Goal: Task Accomplishment & Management: Use online tool/utility

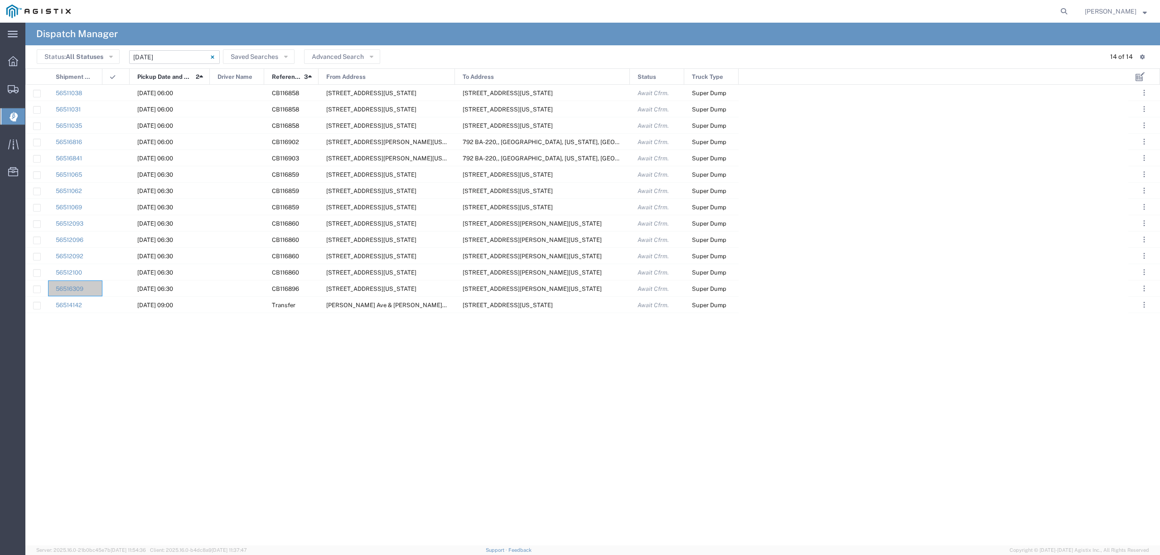
click at [160, 54] on input "[DATE] - [DATE]" at bounding box center [174, 57] width 91 height 14
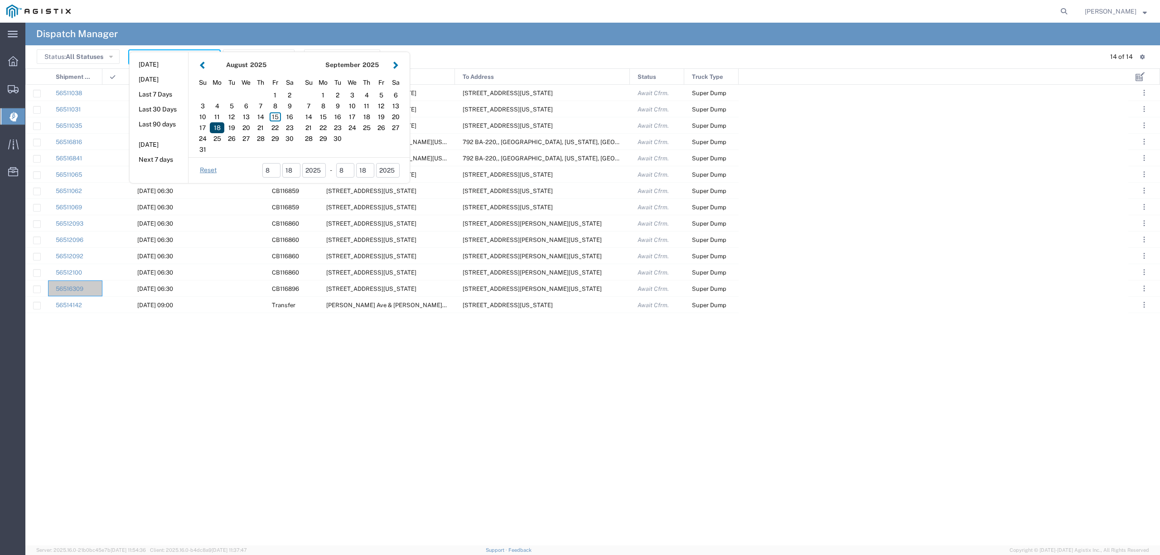
click at [220, 129] on div "18" at bounding box center [217, 127] width 15 height 11
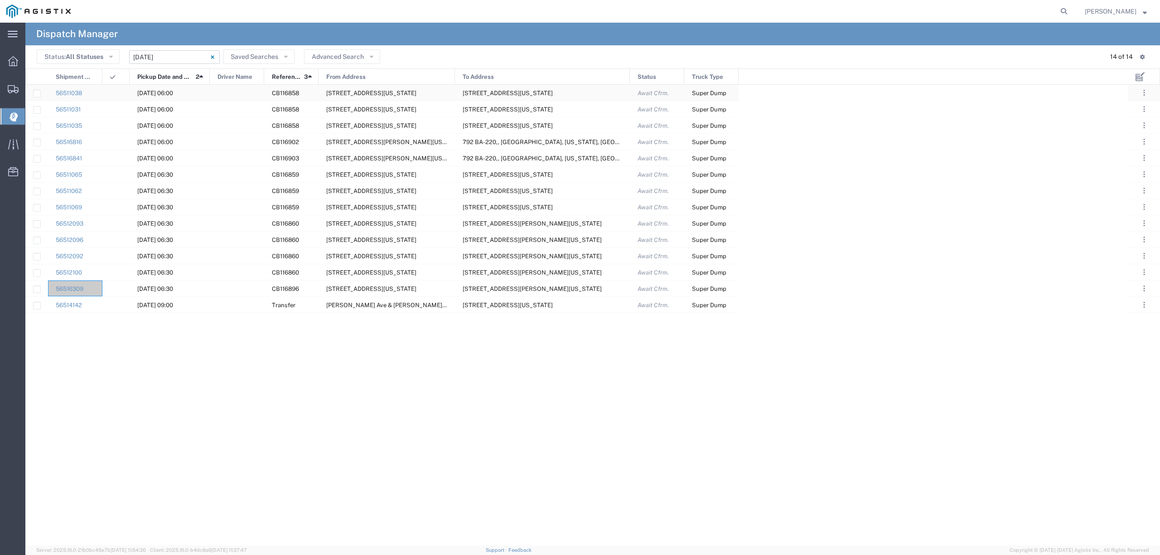
click at [231, 92] on div at bounding box center [237, 93] width 54 height 16
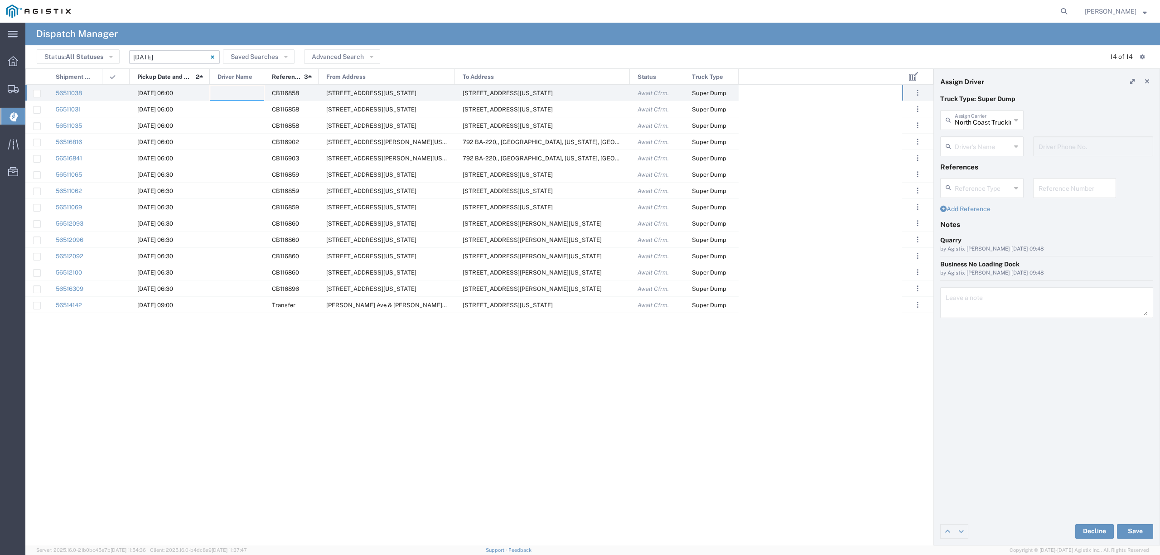
click at [970, 146] on input "text" at bounding box center [983, 146] width 56 height 16
click at [988, 166] on span "[PERSON_NAME]" at bounding box center [981, 166] width 81 height 14
type input "[PERSON_NAME]"
type input "5105865617"
click at [1123, 530] on button "Save" at bounding box center [1135, 531] width 36 height 15
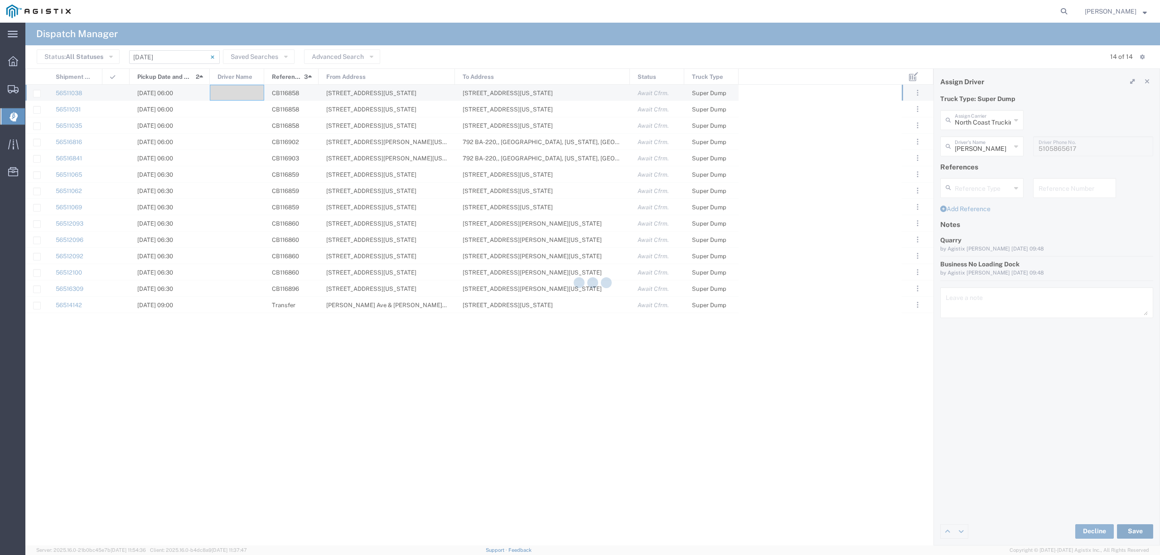
type input "[PERSON_NAME]"
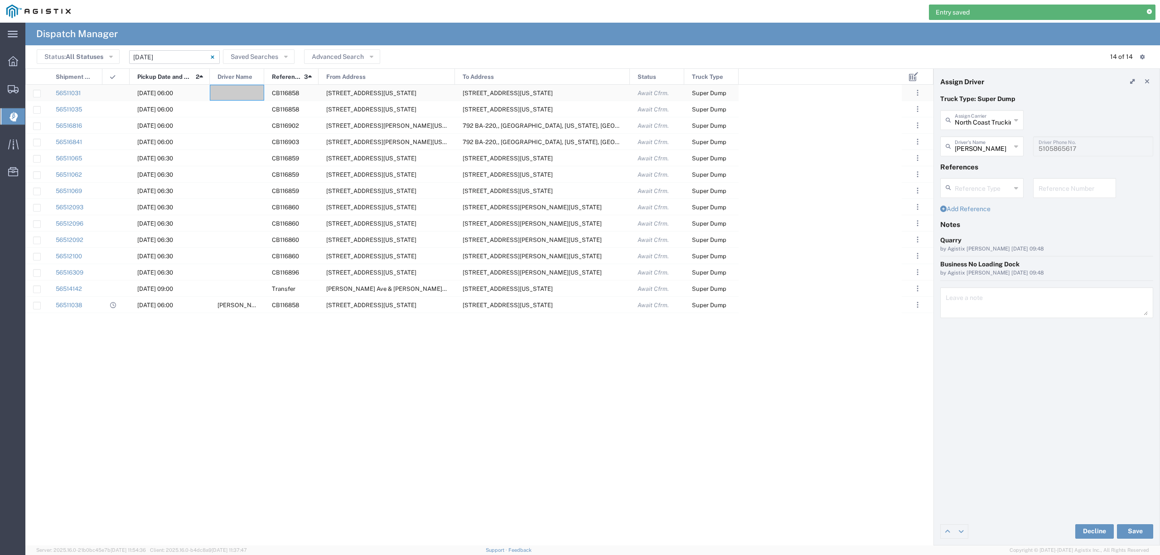
click at [239, 91] on div at bounding box center [237, 93] width 54 height 16
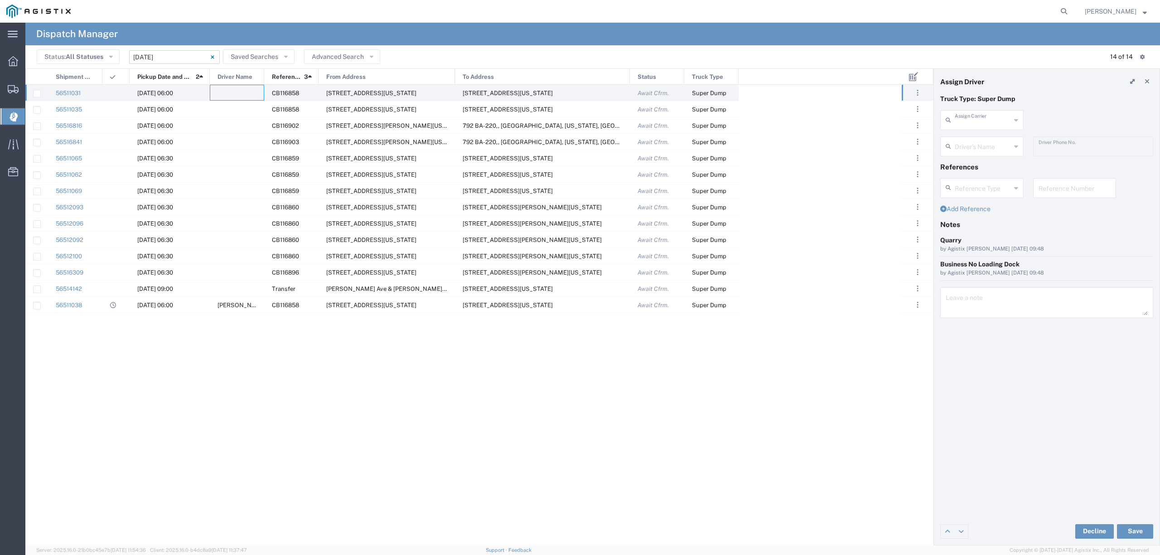
click at [965, 120] on input "text" at bounding box center [983, 119] width 56 height 16
click at [977, 138] on span "Zoom XL" at bounding box center [981, 140] width 81 height 14
type input "Zoom XL"
click at [978, 140] on input "text" at bounding box center [983, 146] width 57 height 16
click at [1002, 169] on span "[PERSON_NAME]" at bounding box center [981, 166] width 81 height 14
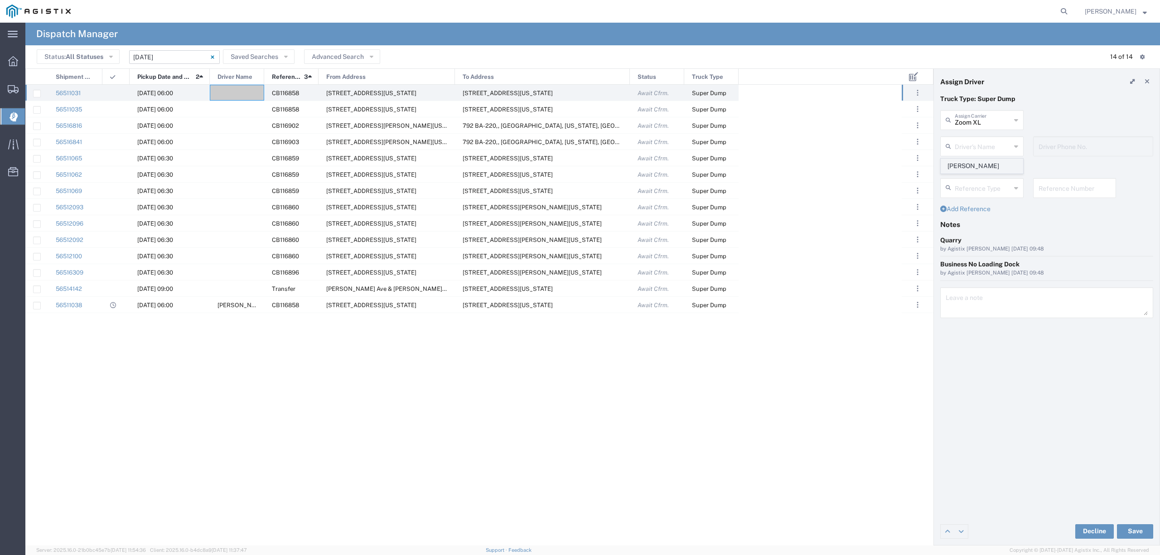
type input "[PERSON_NAME]"
type input "279-444-2860"
click at [1131, 531] on button "Save" at bounding box center [1135, 531] width 36 height 15
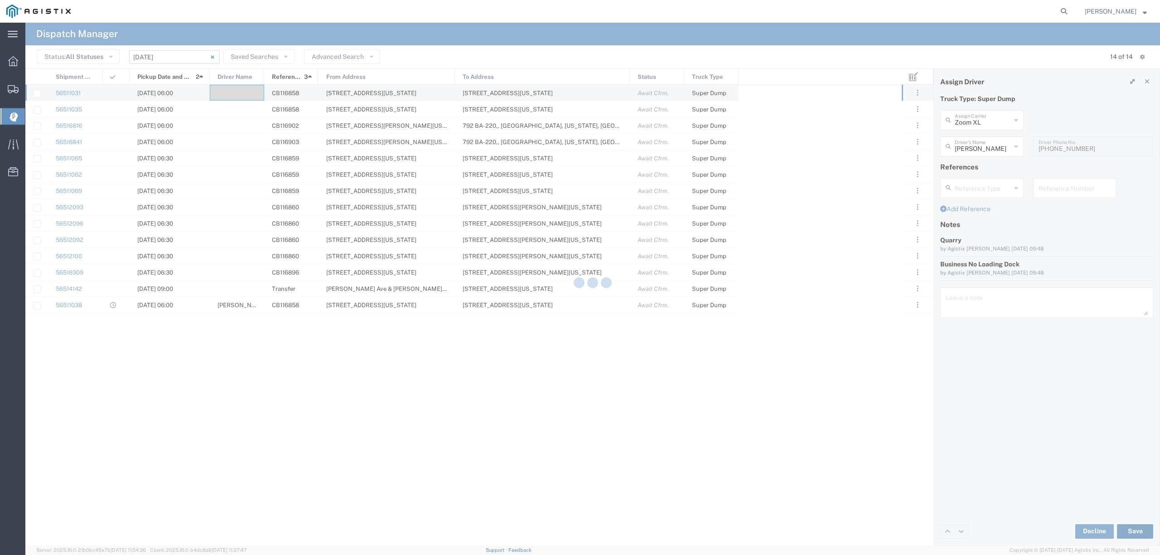
type input "[PERSON_NAME]"
type input "Zoom XL"
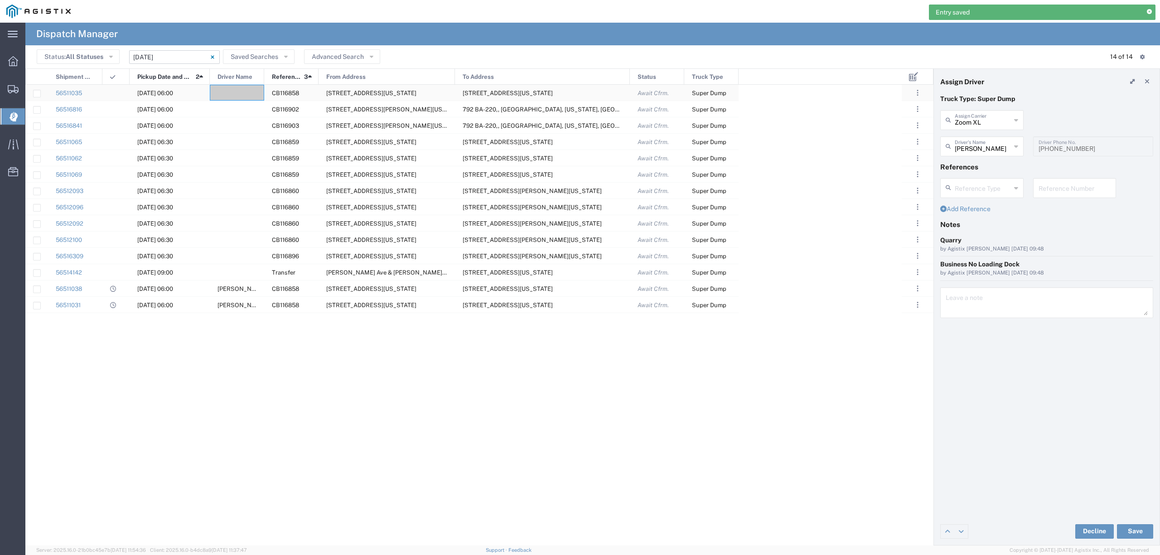
click at [242, 93] on div at bounding box center [237, 93] width 54 height 16
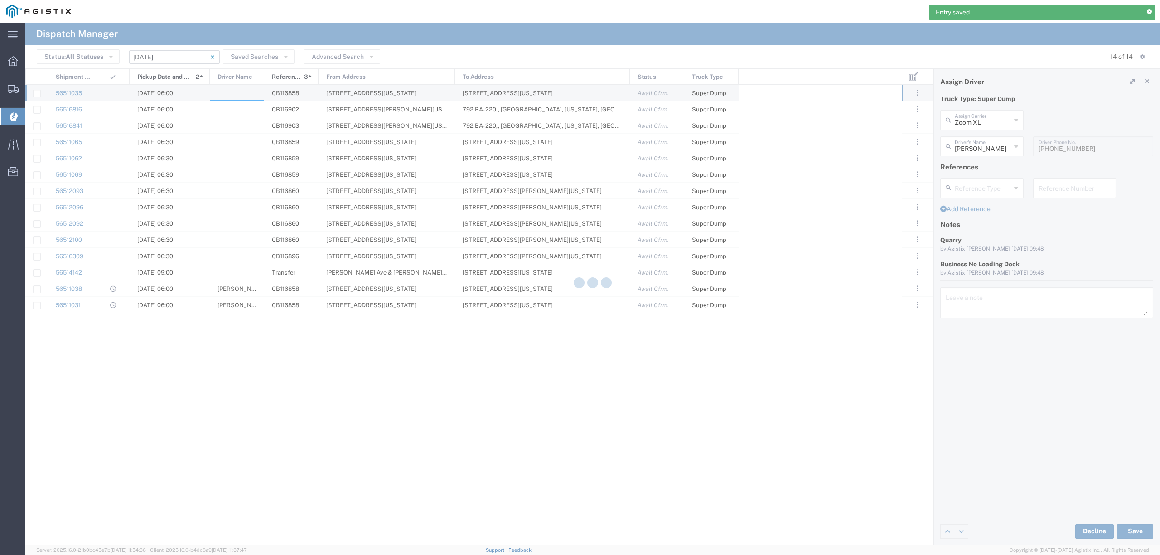
type input "North Coast Trucking"
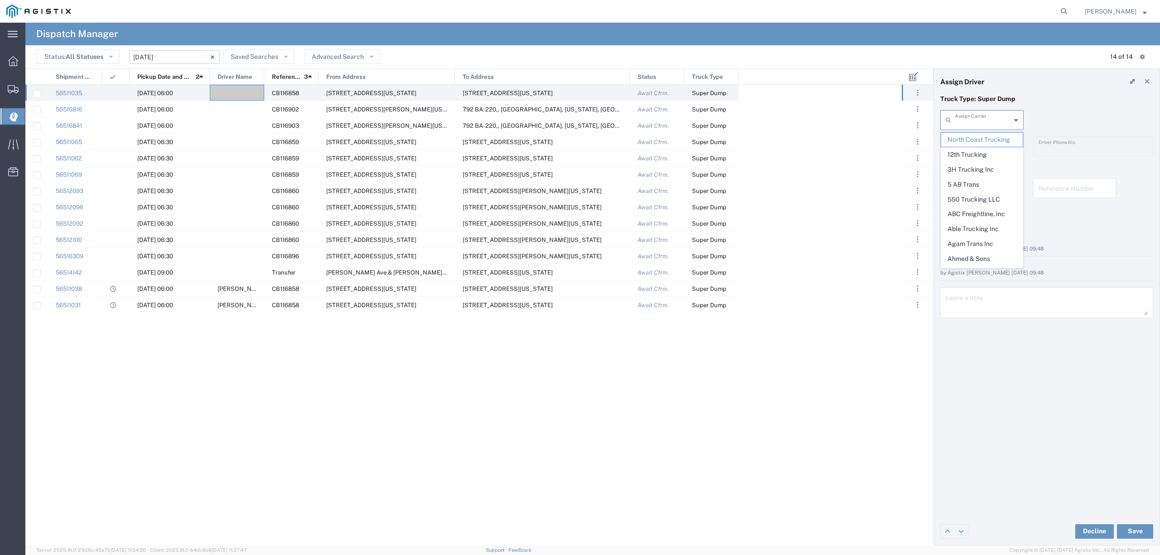
click at [971, 120] on input "text" at bounding box center [983, 119] width 56 height 16
click at [972, 140] on span "[PERSON_NAME] Carriers Inc" at bounding box center [981, 147] width 81 height 28
type input "[PERSON_NAME] Carriers Inc"
click at [978, 142] on input "text" at bounding box center [983, 146] width 56 height 16
click at [978, 198] on span "[PERSON_NAME]" at bounding box center [981, 196] width 81 height 14
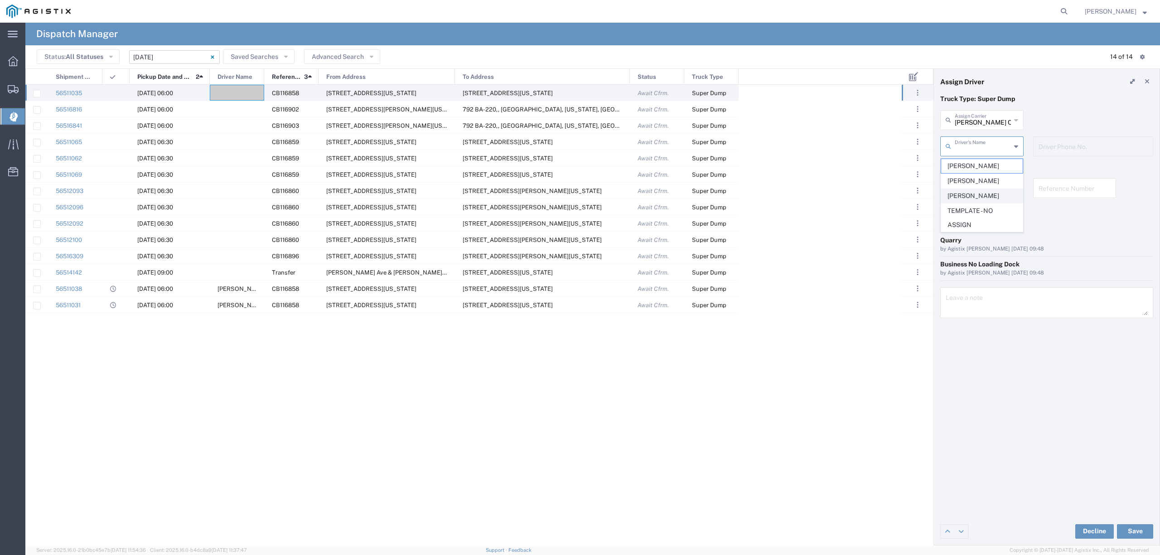
type input "[PERSON_NAME]"
type input "916-862-4448"
click at [1124, 533] on button "Save" at bounding box center [1135, 531] width 36 height 15
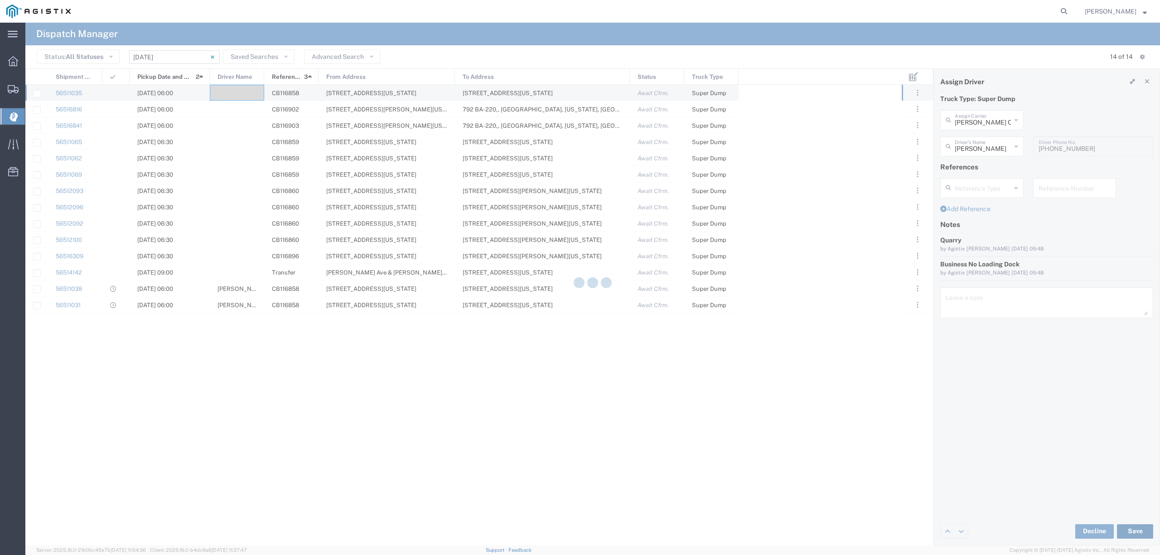
type input "[PERSON_NAME]"
type input "[PERSON_NAME] Carriers Inc"
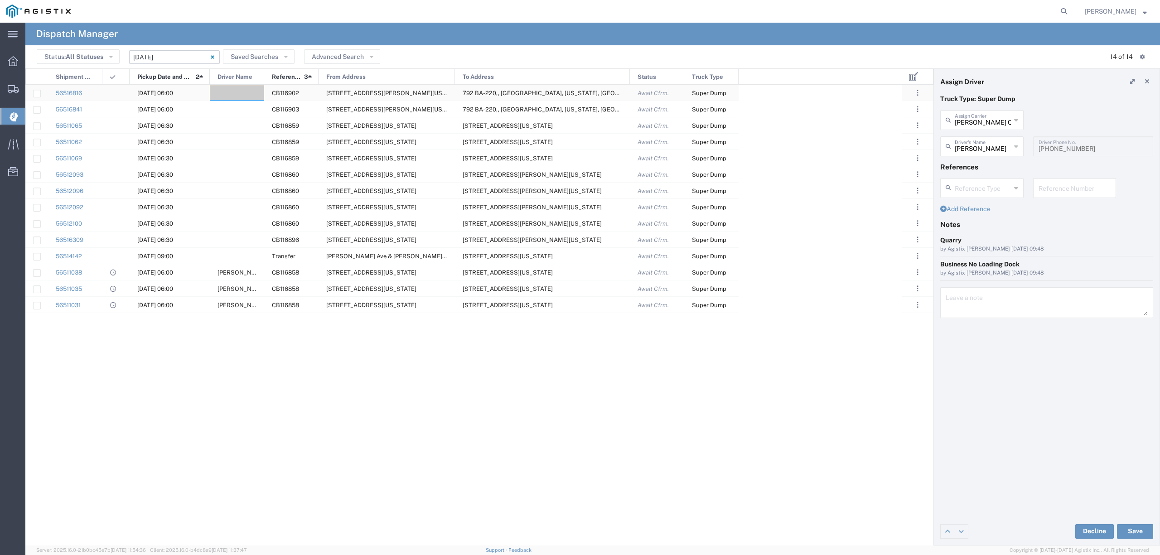
click at [234, 89] on div at bounding box center [237, 93] width 54 height 16
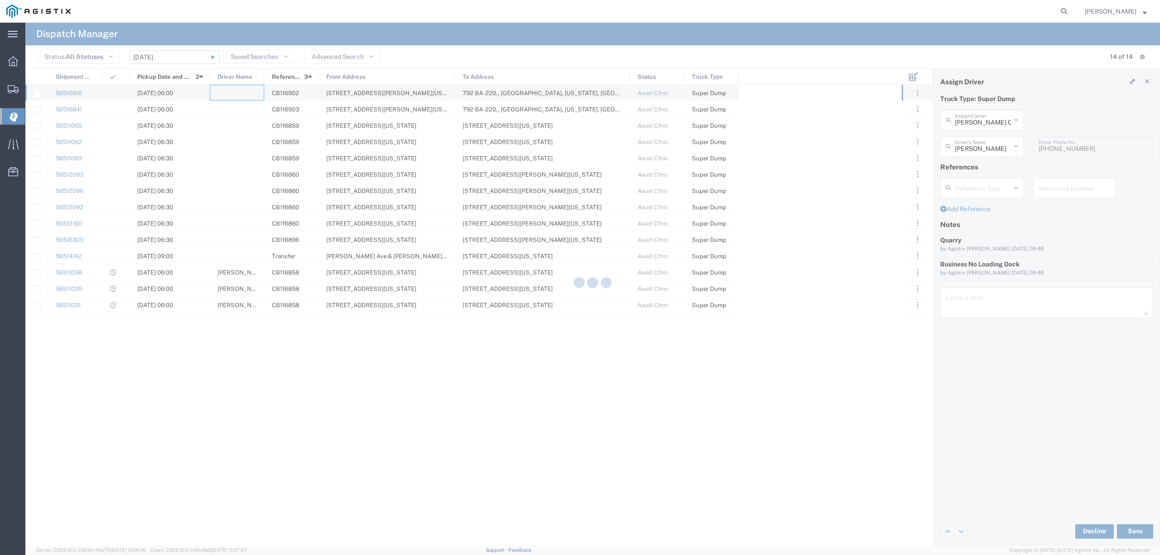
type input "North Coast Trucking"
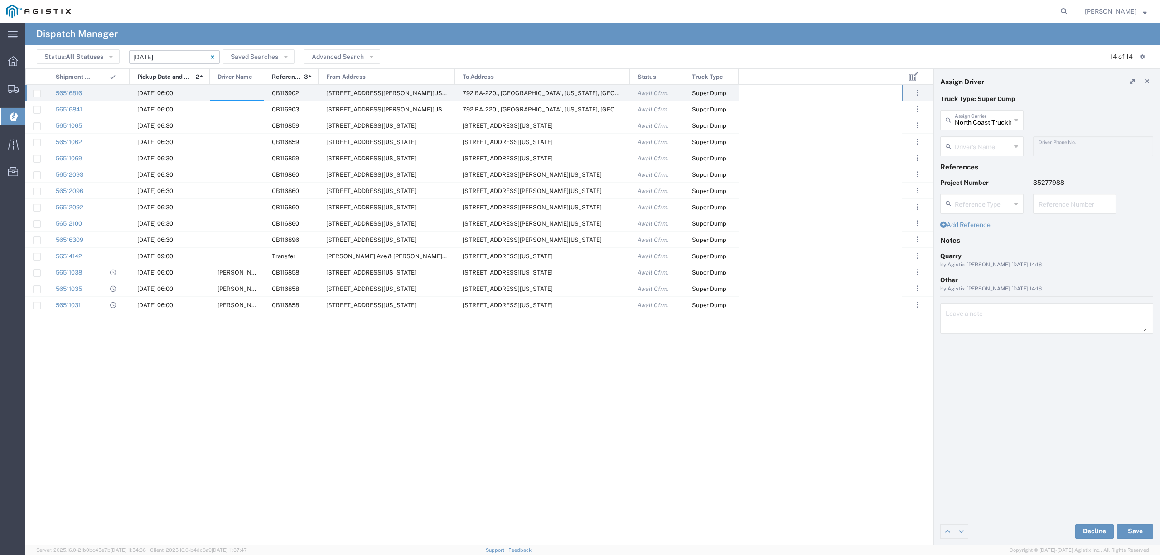
click at [957, 148] on input "text" at bounding box center [983, 146] width 56 height 16
click at [967, 183] on span "[PERSON_NAME]" at bounding box center [981, 181] width 81 height 14
type input "[PERSON_NAME]"
type input "916-969-7820"
click at [1144, 537] on button "Save" at bounding box center [1135, 531] width 36 height 15
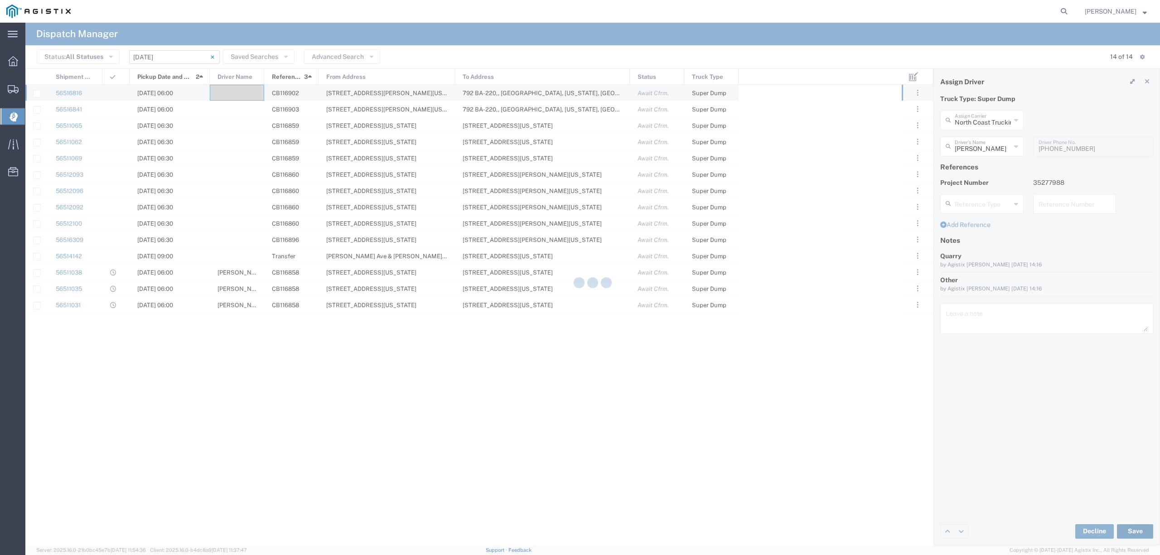
type input "[PERSON_NAME]"
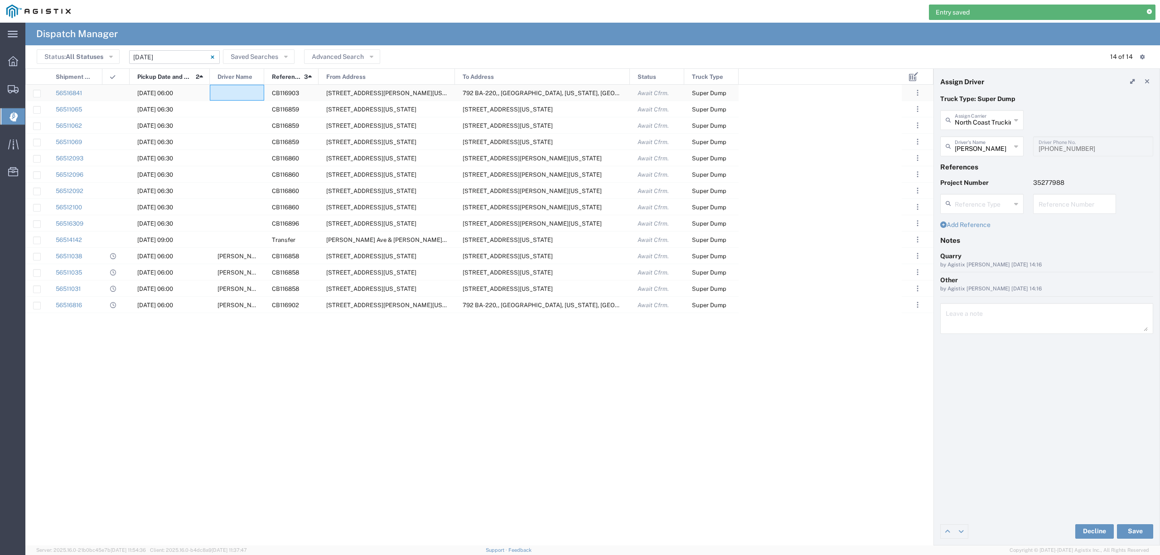
click at [240, 90] on div at bounding box center [237, 93] width 54 height 16
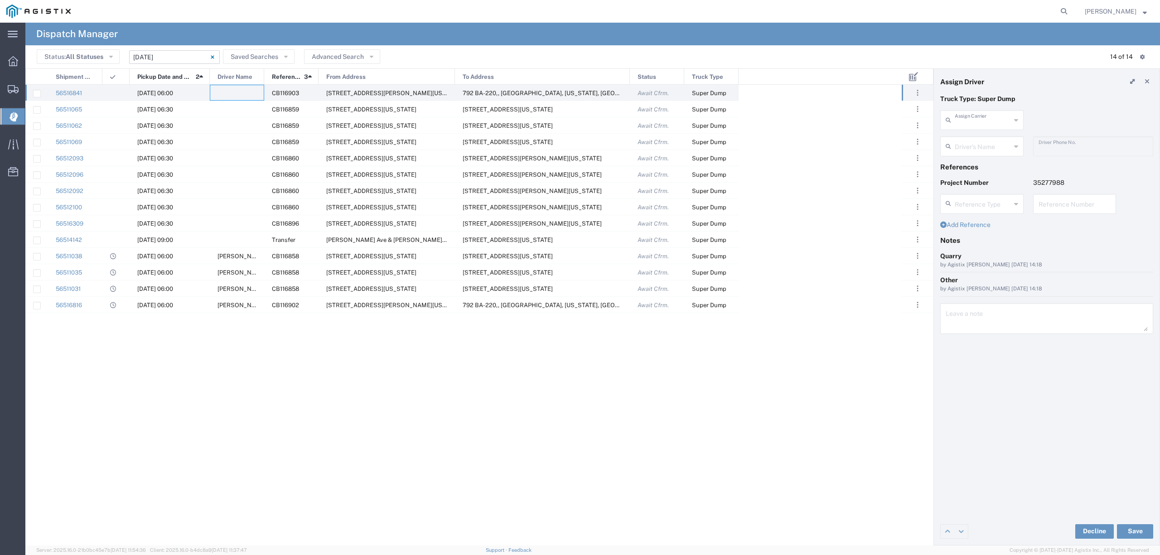
click at [978, 118] on input "text" at bounding box center [983, 119] width 56 height 16
click at [977, 140] on span "V&V Trucking LLC" at bounding box center [981, 140] width 81 height 14
type input "V&V Trucking LLC"
click at [978, 142] on input "text" at bounding box center [983, 146] width 57 height 16
click at [978, 213] on span "[PERSON_NAME]" at bounding box center [981, 211] width 81 height 14
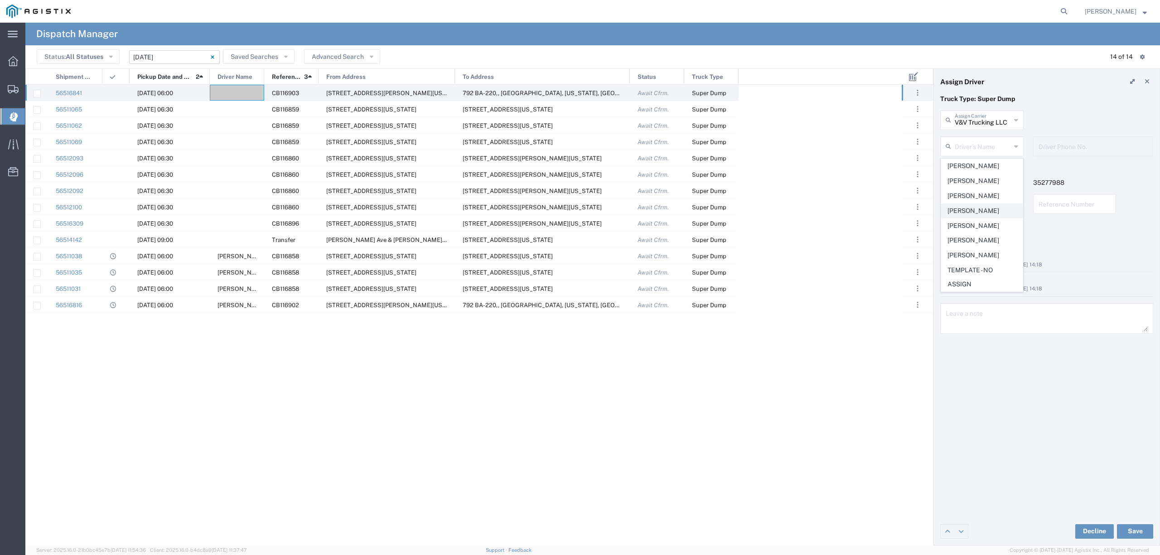
type input "[PERSON_NAME]"
type input "408-206-4749"
click at [1126, 532] on button "Save" at bounding box center [1135, 531] width 36 height 15
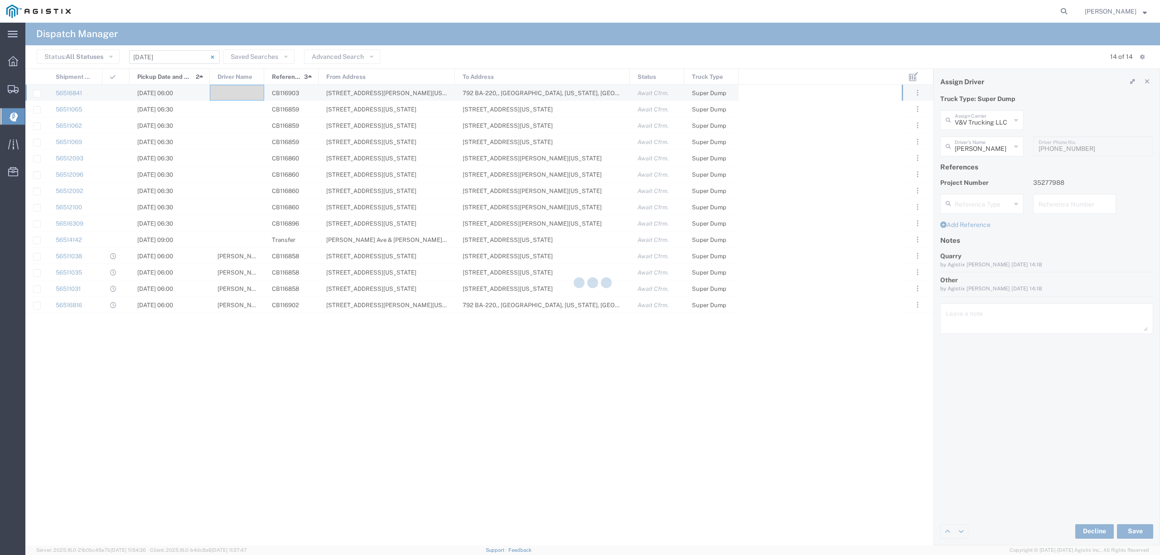
type input "[PERSON_NAME]"
type input "V&V Trucking LLC"
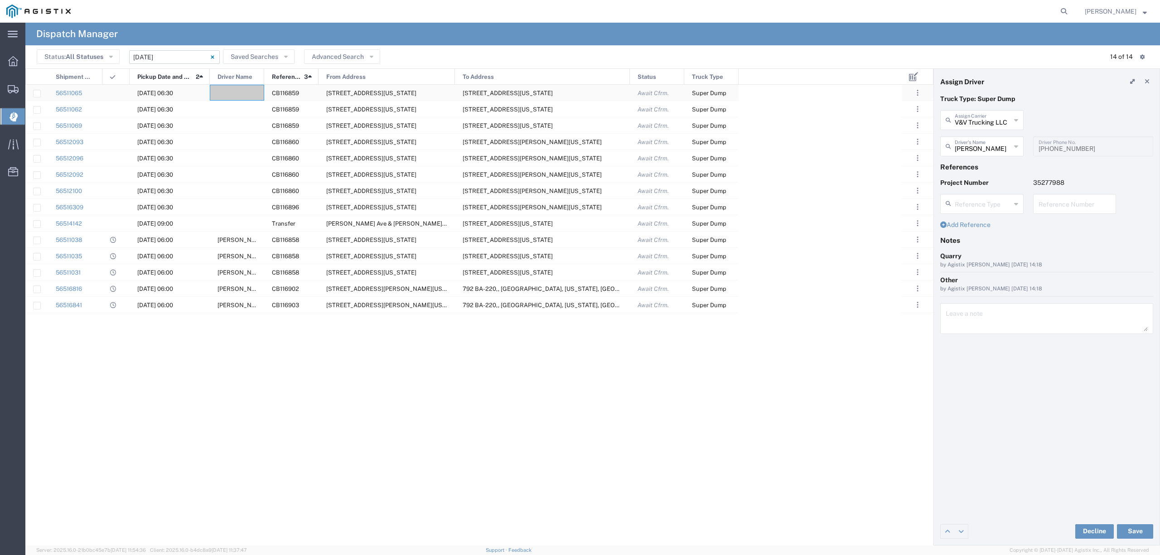
click at [231, 90] on div at bounding box center [237, 93] width 54 height 16
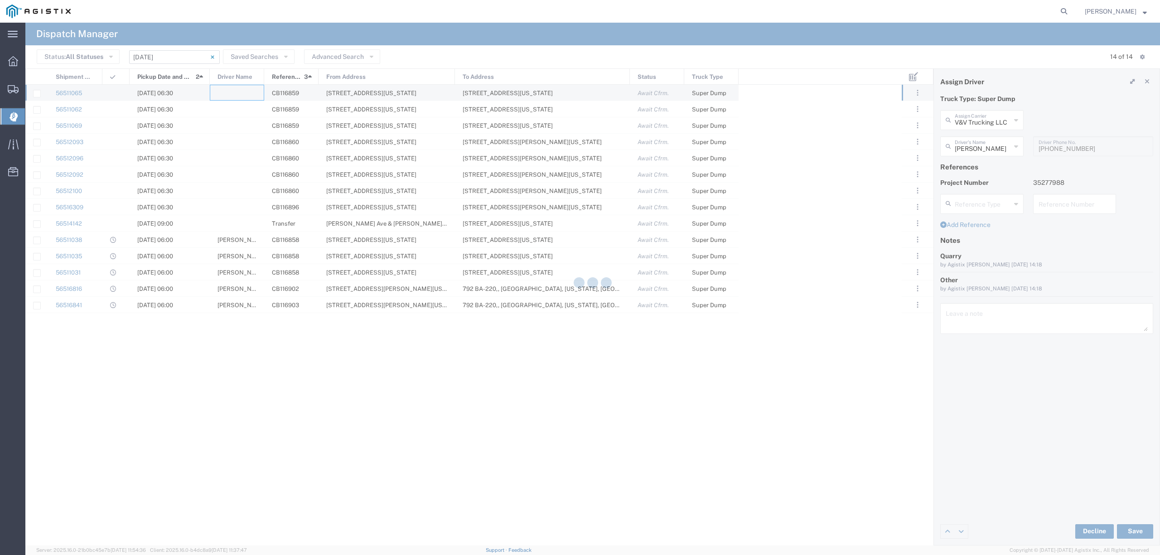
type input "North Coast Trucking"
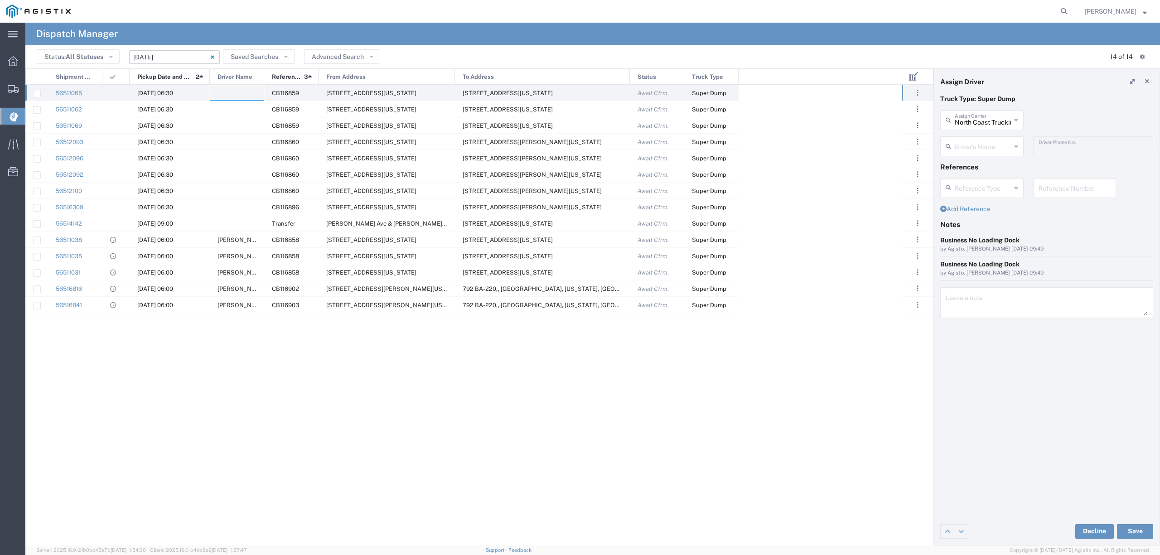
click at [964, 140] on input "text" at bounding box center [983, 146] width 56 height 16
click at [972, 169] on span "[PERSON_NAME]" at bounding box center [981, 166] width 81 height 14
type input "[PERSON_NAME]"
type input "9162719004"
click at [1141, 528] on button "Save" at bounding box center [1135, 531] width 36 height 15
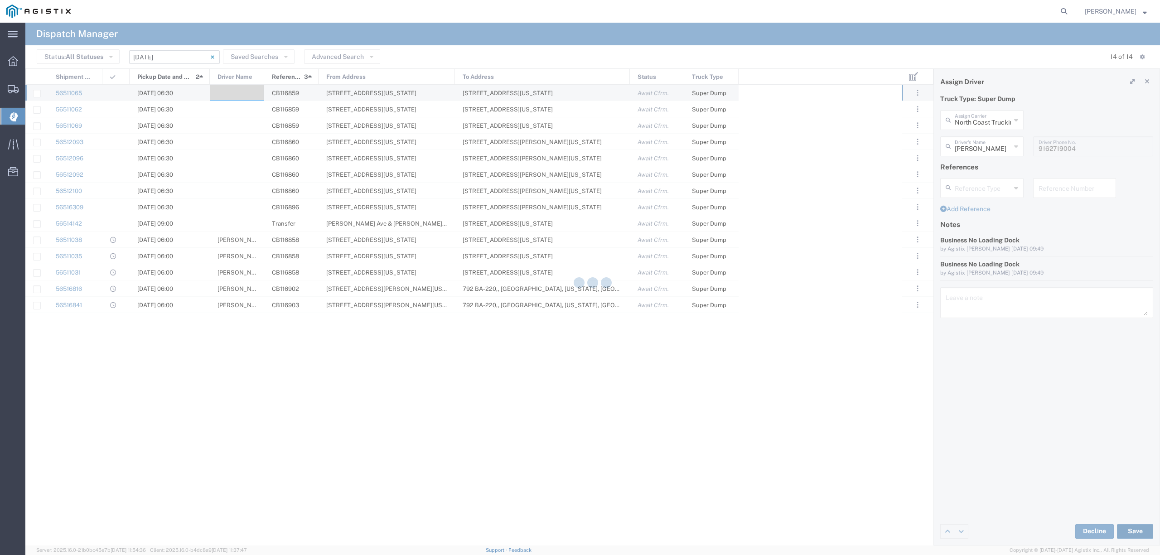
type input "[PERSON_NAME]"
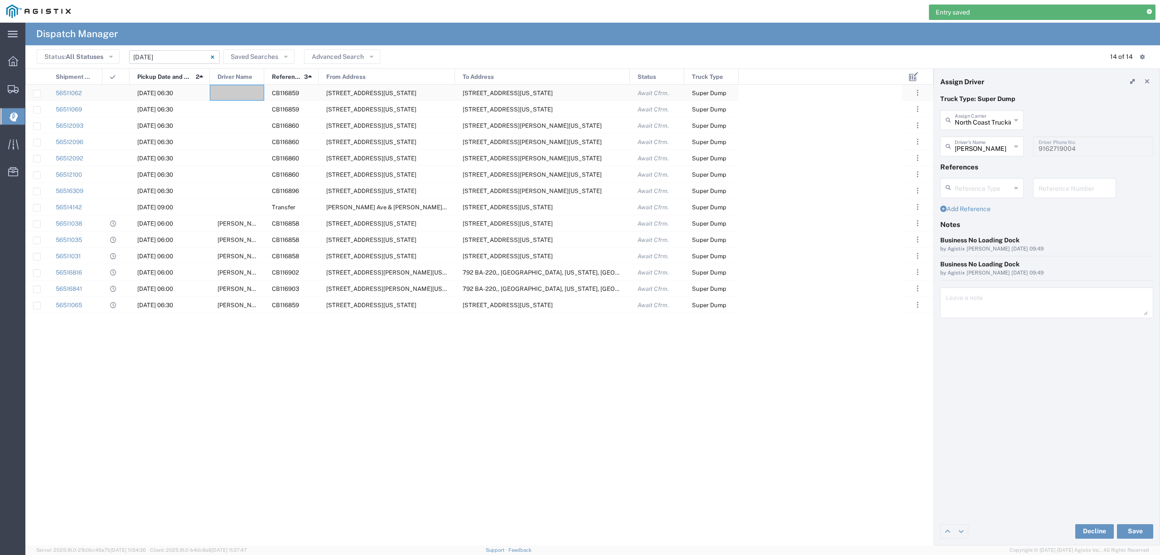
click at [243, 94] on div at bounding box center [237, 93] width 54 height 16
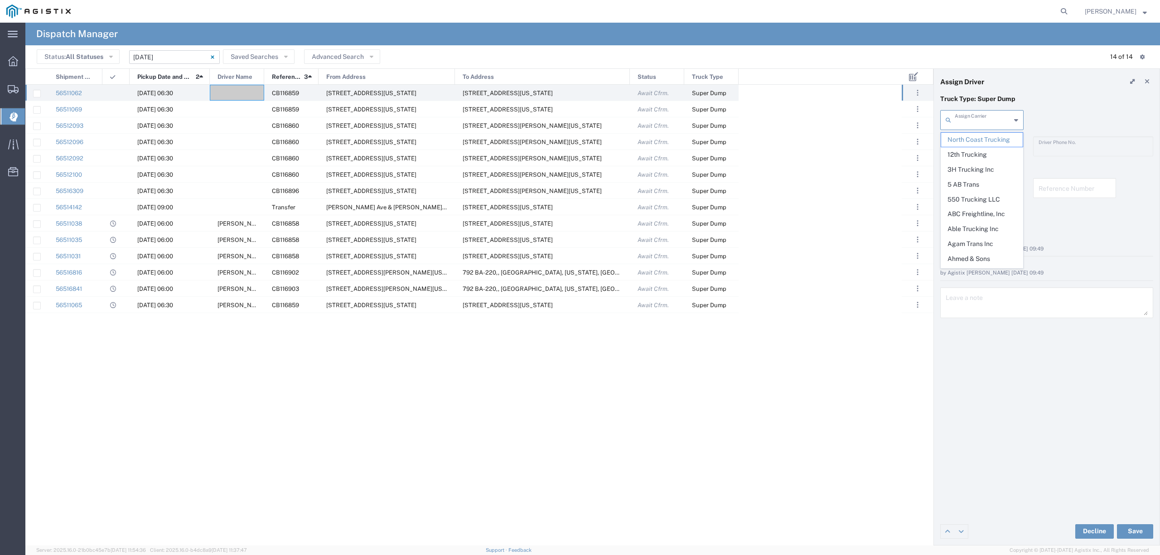
click at [980, 127] on input "text" at bounding box center [983, 119] width 56 height 16
click at [975, 139] on span "[PERSON_NAME] Carriers Inc" at bounding box center [981, 147] width 81 height 28
type input "[PERSON_NAME] Carriers Inc"
click at [978, 150] on input "text" at bounding box center [983, 146] width 56 height 16
click at [979, 176] on span "[PERSON_NAME]" at bounding box center [981, 181] width 81 height 14
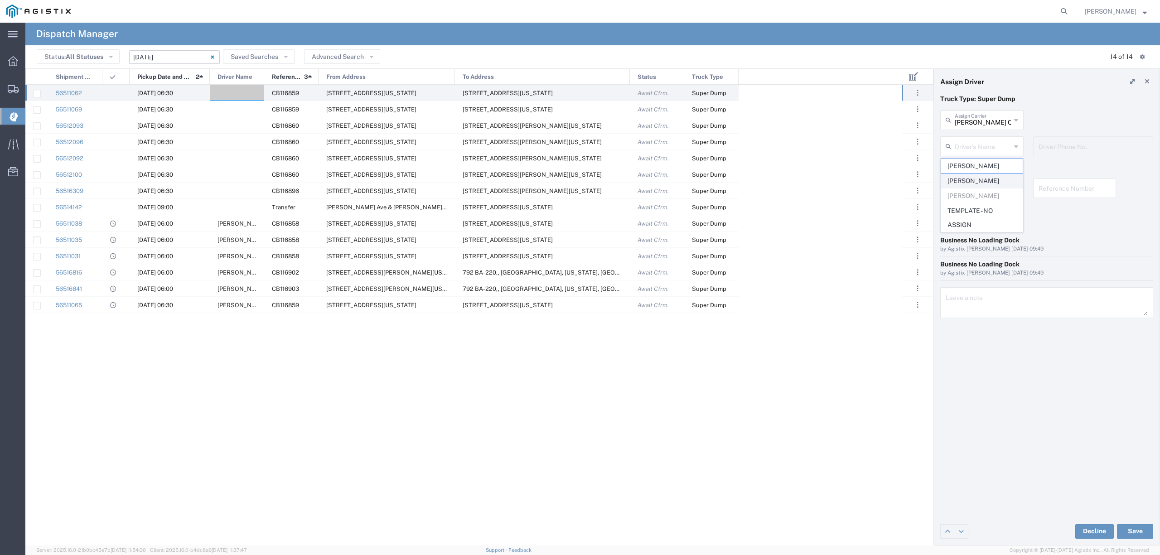
type input "[PERSON_NAME]"
type input "916-826-4318"
click at [1146, 530] on button "Save" at bounding box center [1135, 531] width 36 height 15
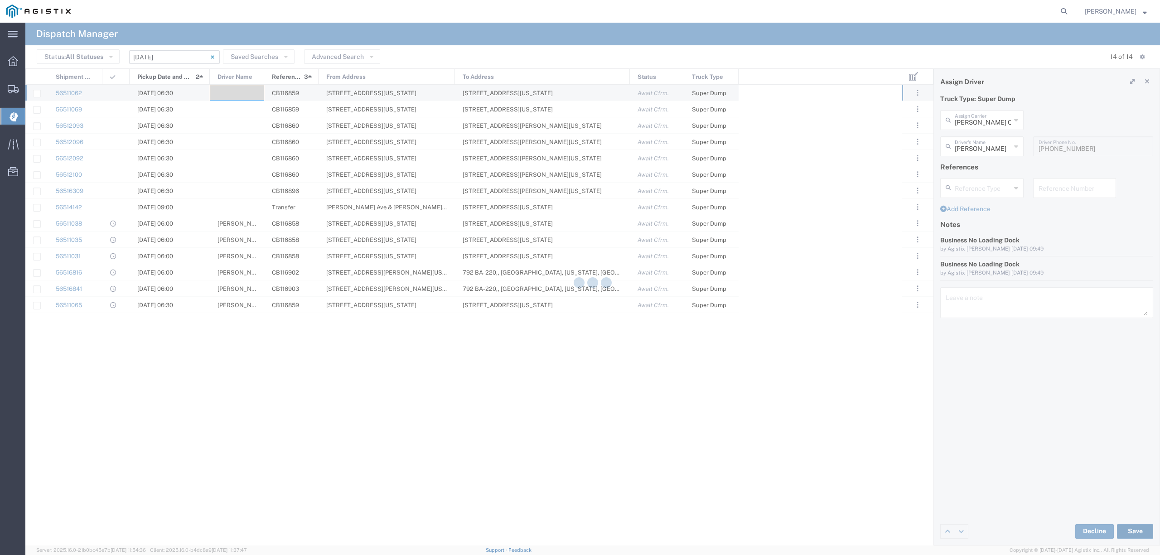
type input "[PERSON_NAME]"
type input "[PERSON_NAME] Carriers Inc"
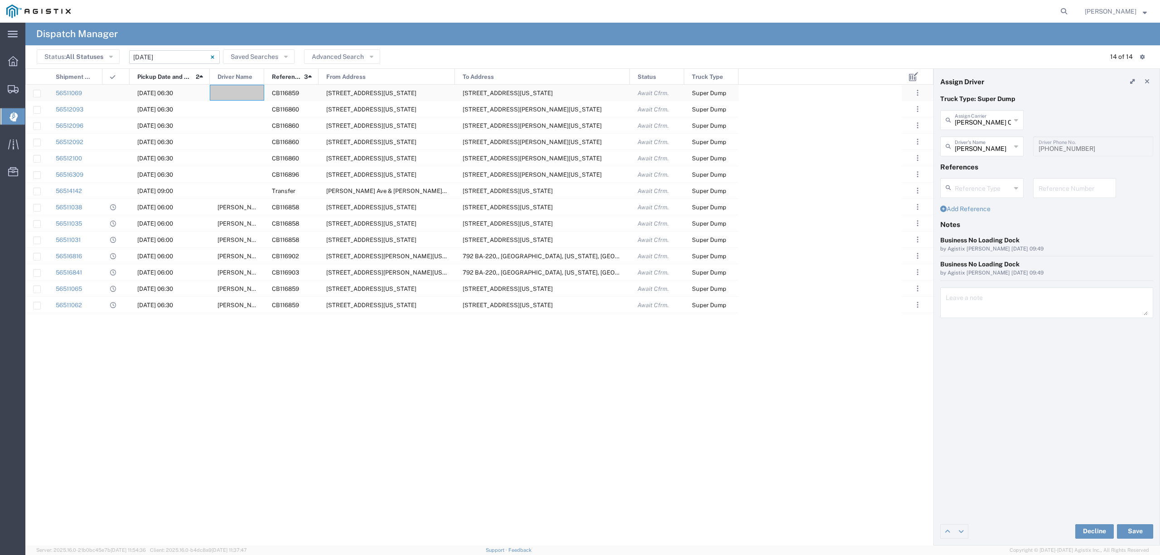
click at [235, 87] on div at bounding box center [237, 93] width 54 height 16
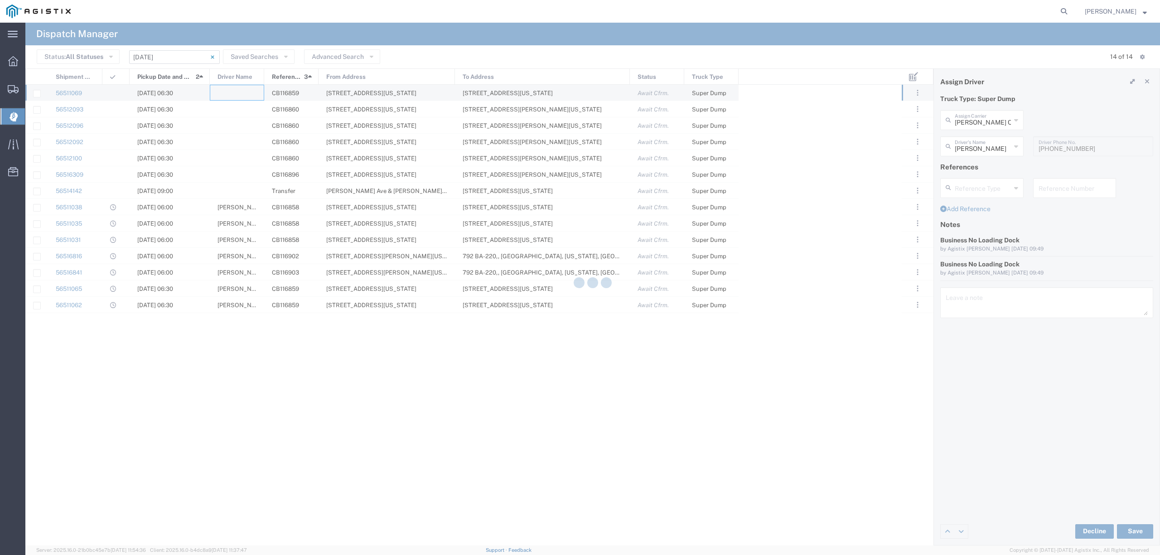
type input "North Coast Trucking"
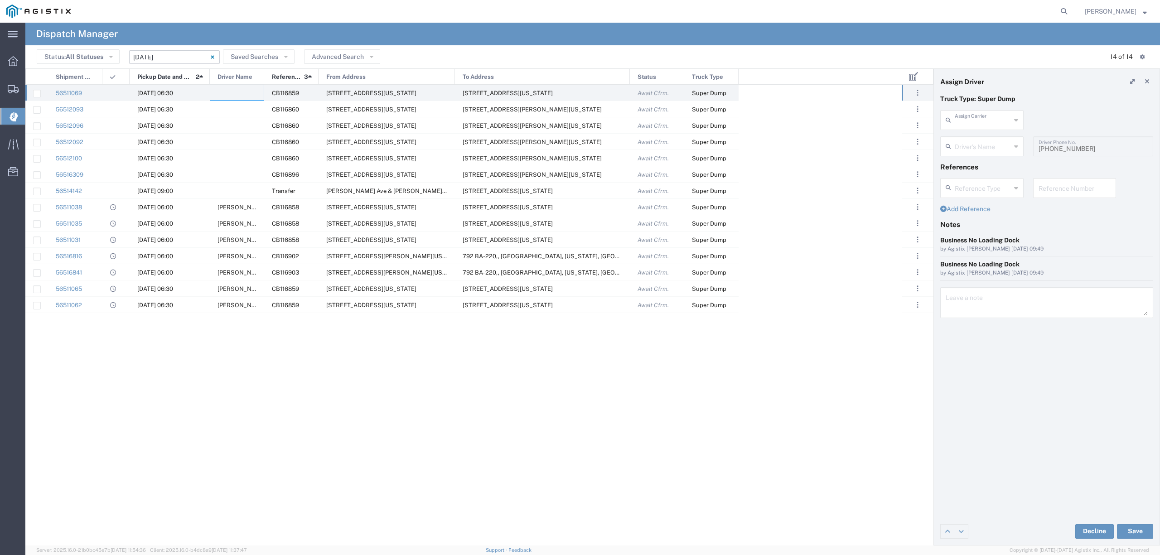
click at [976, 121] on input "text" at bounding box center [983, 119] width 56 height 16
click at [983, 144] on span "[PERSON_NAME] Transportation Inc" at bounding box center [981, 147] width 81 height 28
type input "[PERSON_NAME] Transportation Inc"
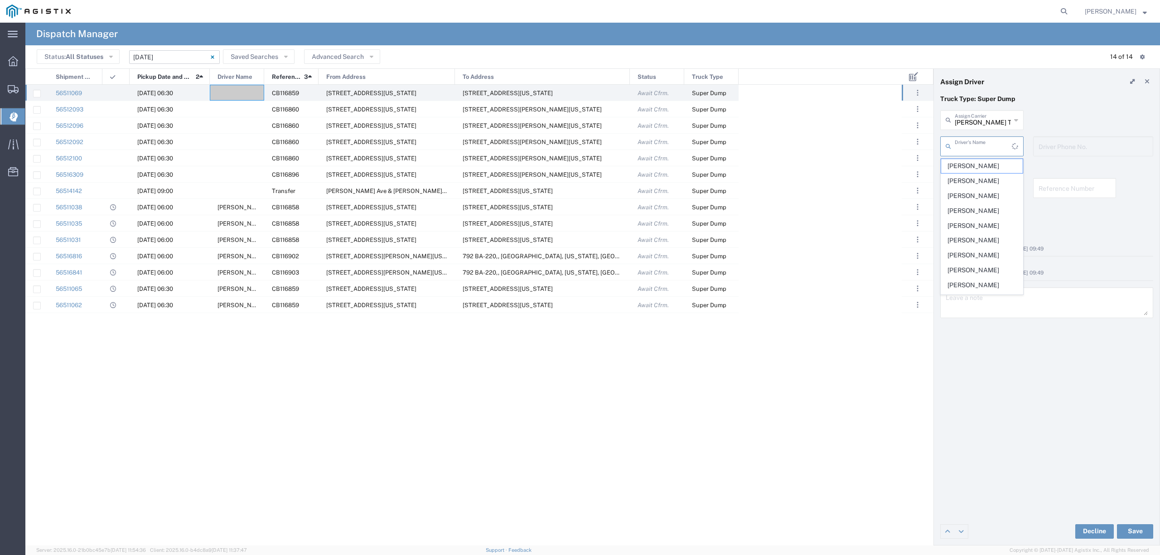
click at [983, 144] on input "text" at bounding box center [983, 146] width 57 height 16
click at [979, 162] on span "[PERSON_NAME]" at bounding box center [981, 166] width 81 height 14
type input "[PERSON_NAME]"
type input "916-710-5197"
click at [1143, 530] on button "Save" at bounding box center [1135, 531] width 36 height 15
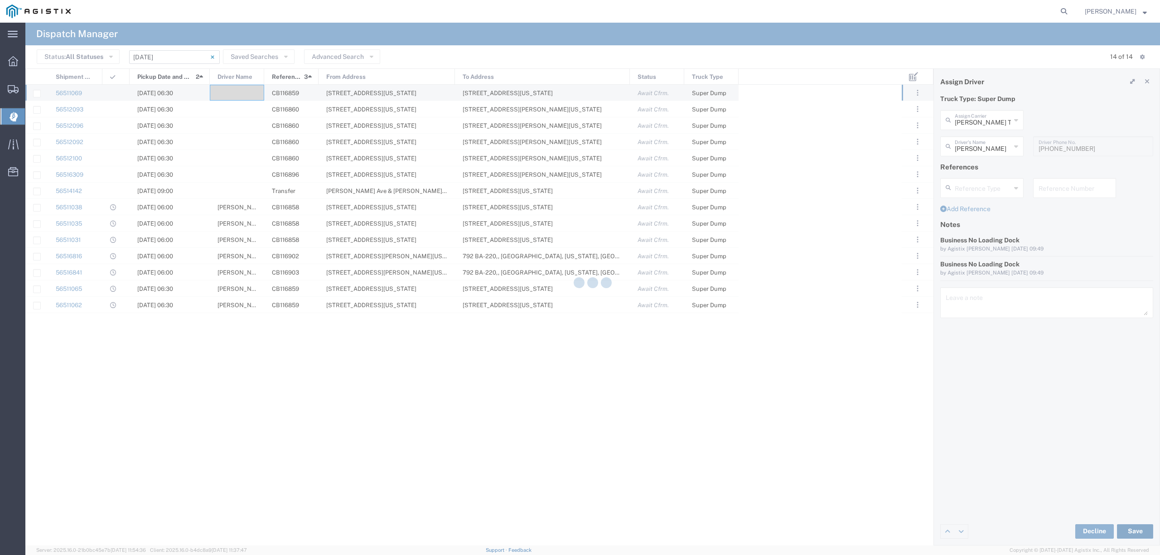
type input "[PERSON_NAME]"
type input "[PERSON_NAME] Transportation Inc"
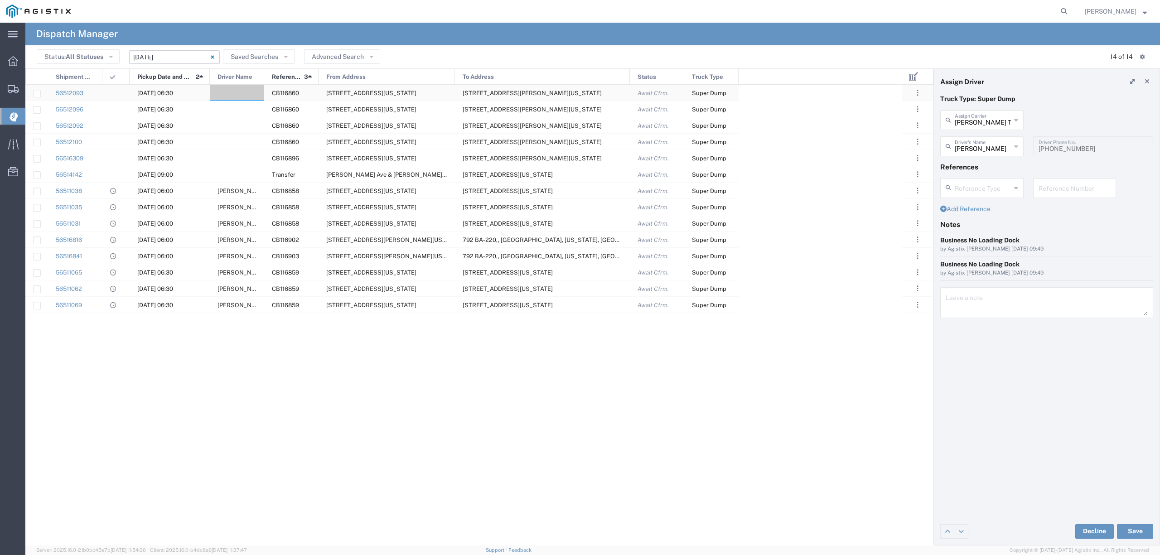
click at [232, 88] on div at bounding box center [237, 93] width 54 height 16
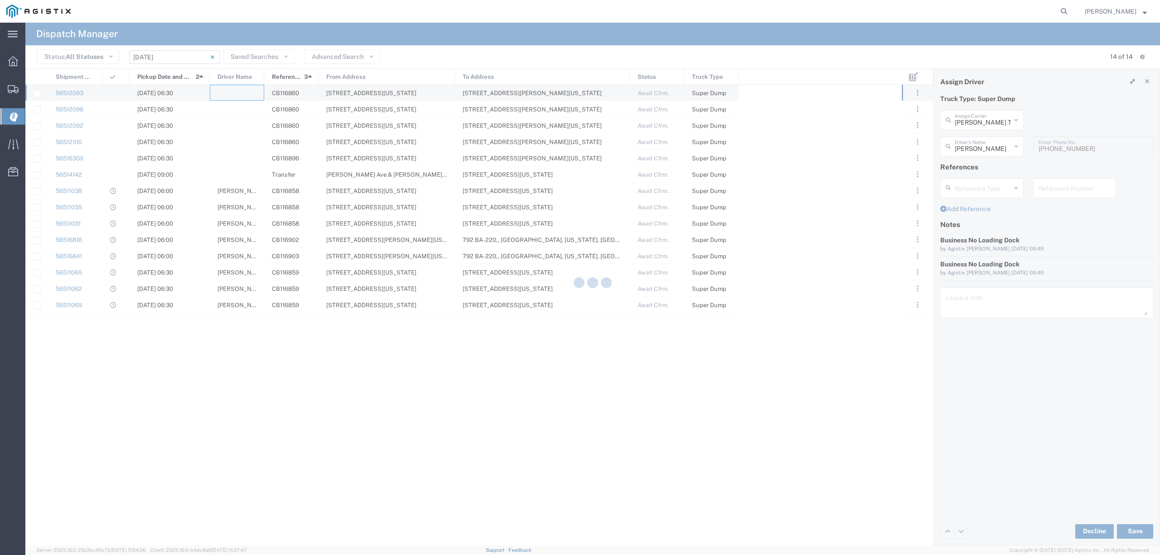
type input "North Coast Trucking"
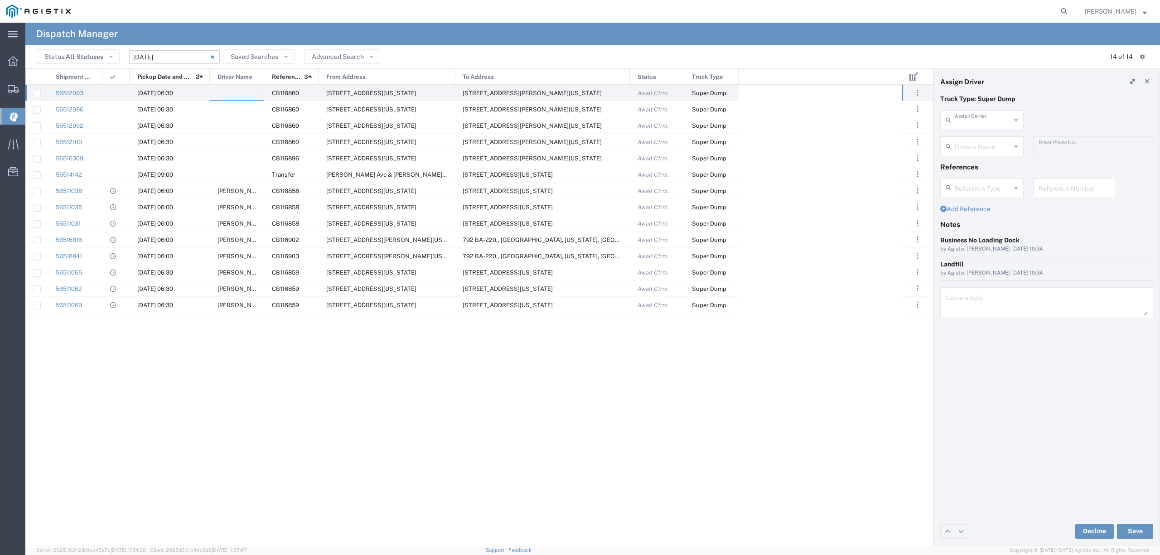
click at [983, 120] on input "text" at bounding box center [983, 119] width 56 height 16
click at [994, 144] on span "[PERSON_NAME] Solutions LLC" at bounding box center [981, 147] width 81 height 28
type input "[PERSON_NAME] Solutions LLC"
click at [994, 145] on input "text" at bounding box center [983, 146] width 57 height 16
click at [983, 212] on span "[PERSON_NAME]" at bounding box center [981, 211] width 81 height 14
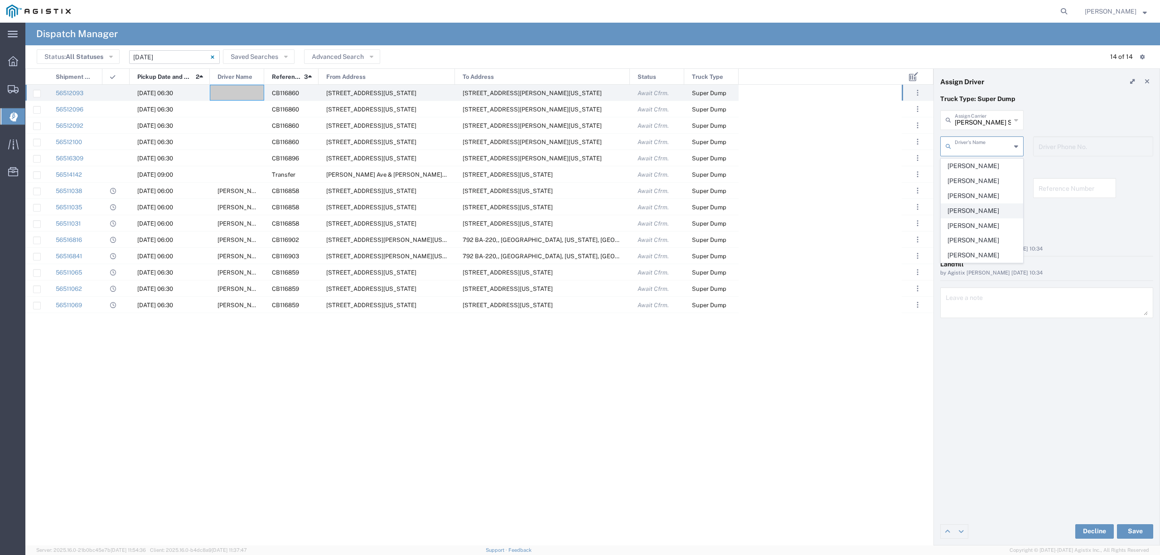
type input "[PERSON_NAME]"
type input "530-262-9331"
click at [1137, 535] on button "Save" at bounding box center [1135, 531] width 36 height 15
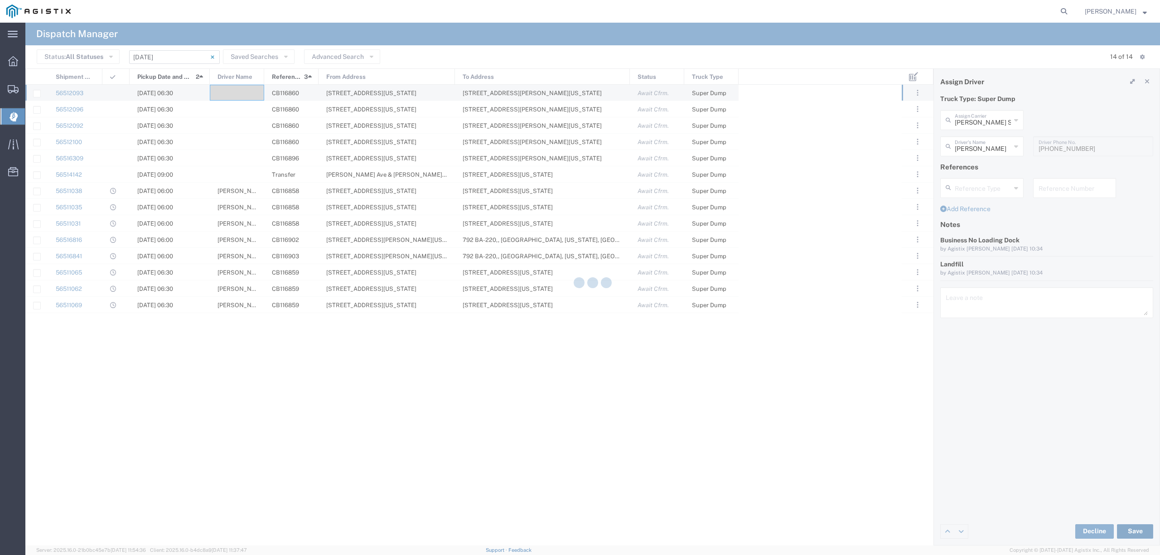
type input "[PERSON_NAME]"
type input "[PERSON_NAME] Solutions LLC"
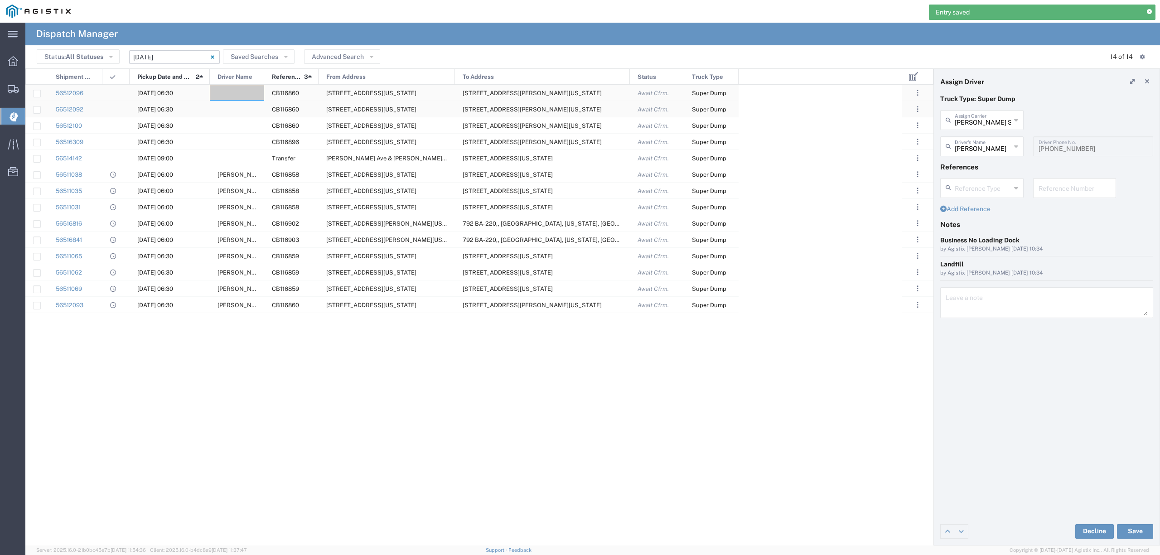
click at [242, 93] on div at bounding box center [237, 93] width 54 height 16
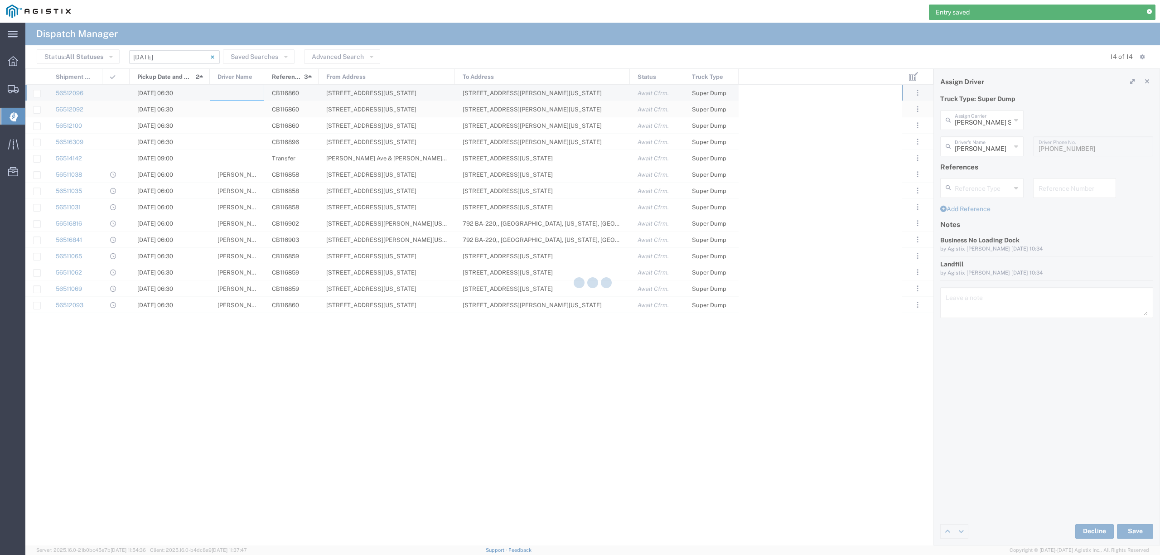
type input "North Coast Trucking"
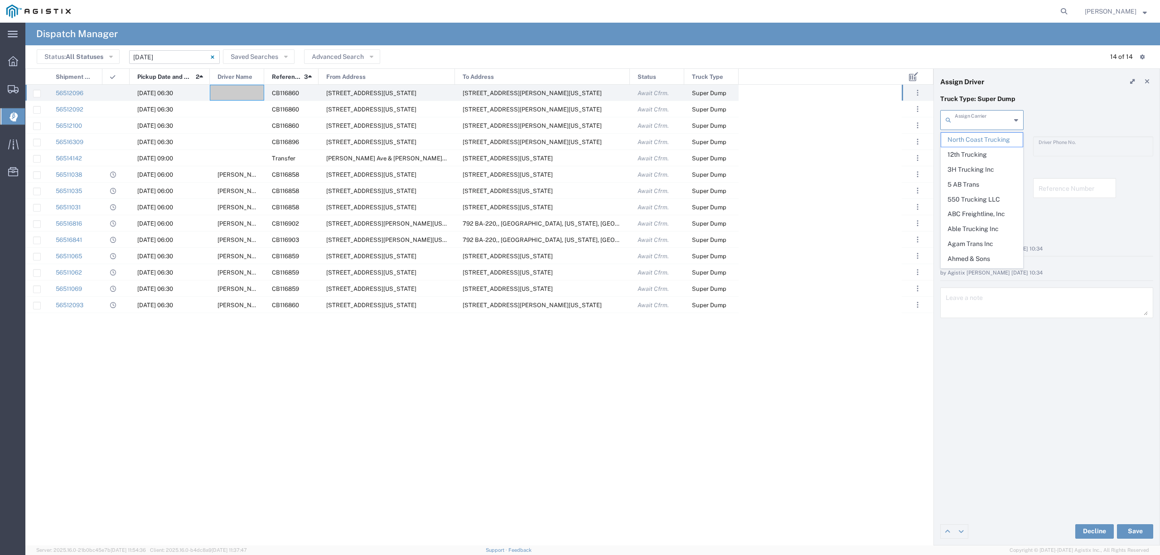
click at [994, 120] on input "text" at bounding box center [983, 119] width 56 height 16
click at [988, 147] on span "[PERSON_NAME] Solutions LLC" at bounding box center [981, 147] width 81 height 28
type input "[PERSON_NAME] Solutions LLC"
click at [988, 147] on input "text" at bounding box center [983, 146] width 57 height 16
click at [983, 221] on span "[PERSON_NAME]" at bounding box center [981, 226] width 81 height 14
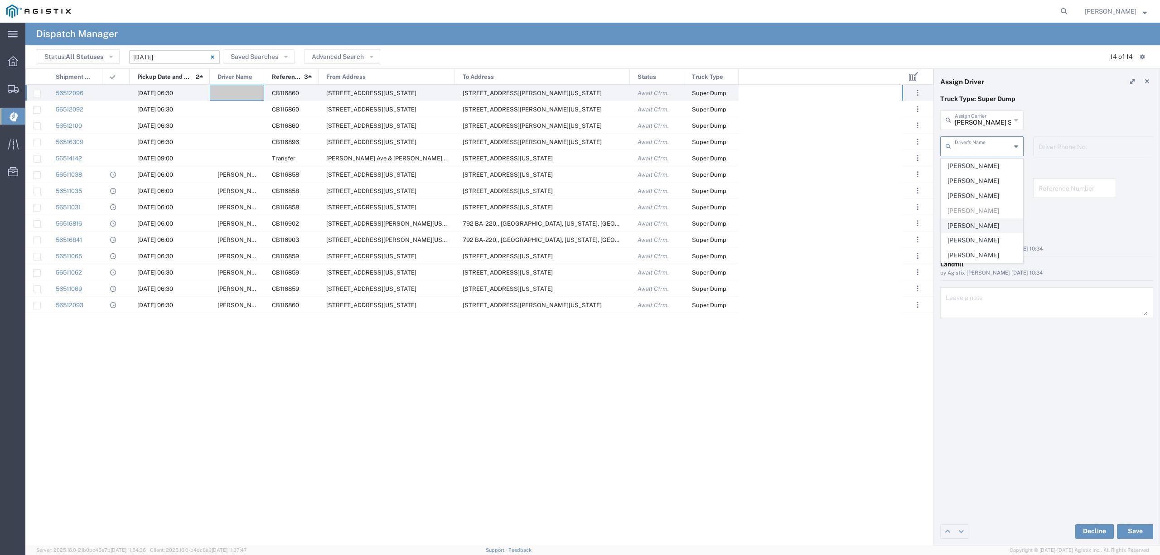
type input "[PERSON_NAME]"
type input "530-933-1614"
click at [1135, 530] on button "Save" at bounding box center [1135, 531] width 36 height 15
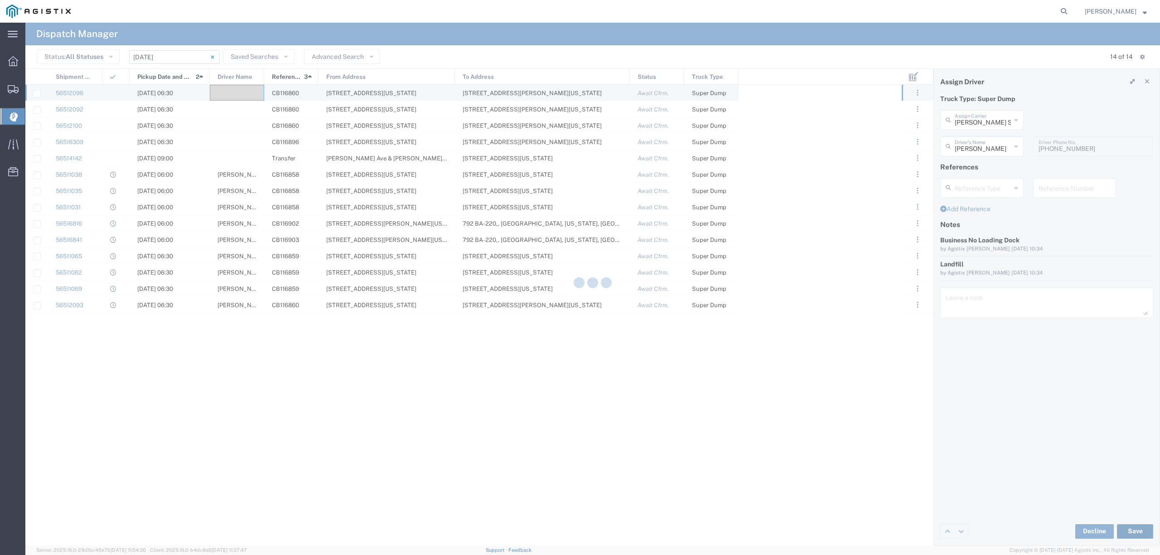
type input "[PERSON_NAME]"
type input "[PERSON_NAME] Solutions LLC"
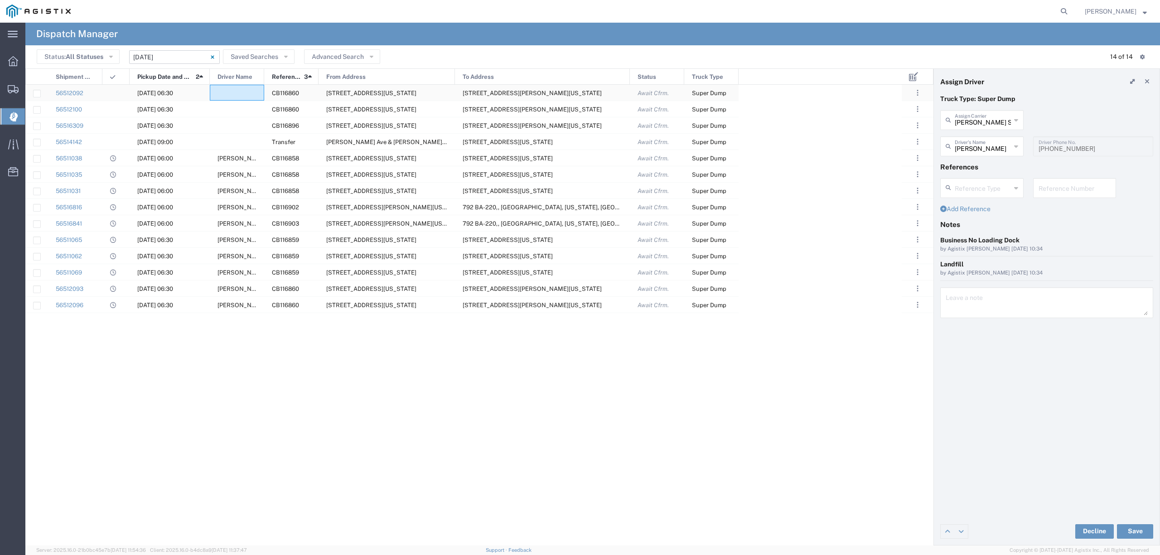
click at [237, 94] on div at bounding box center [237, 93] width 54 height 16
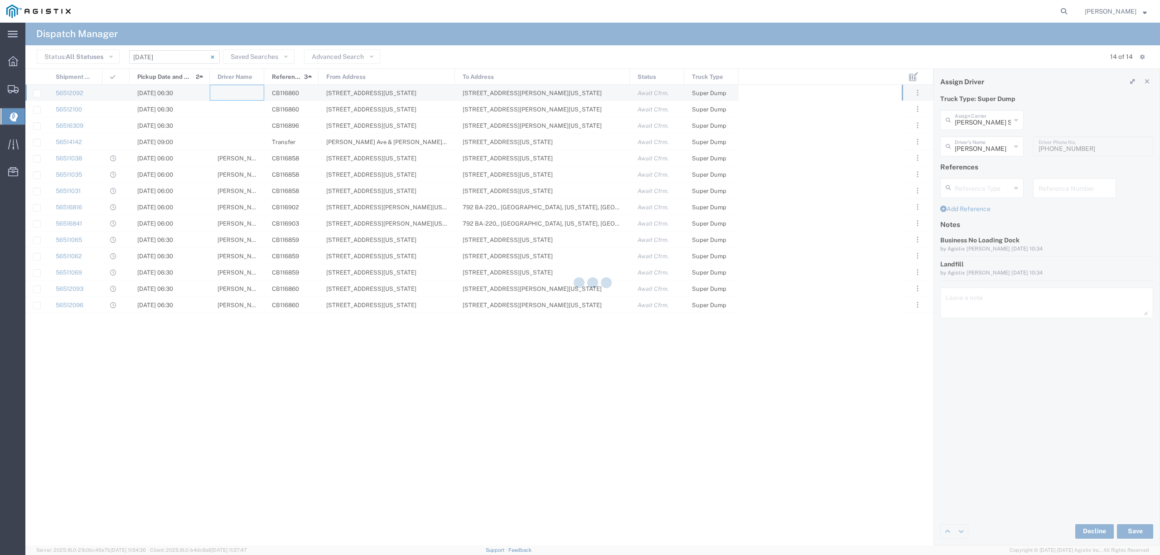
type input "North Coast Trucking"
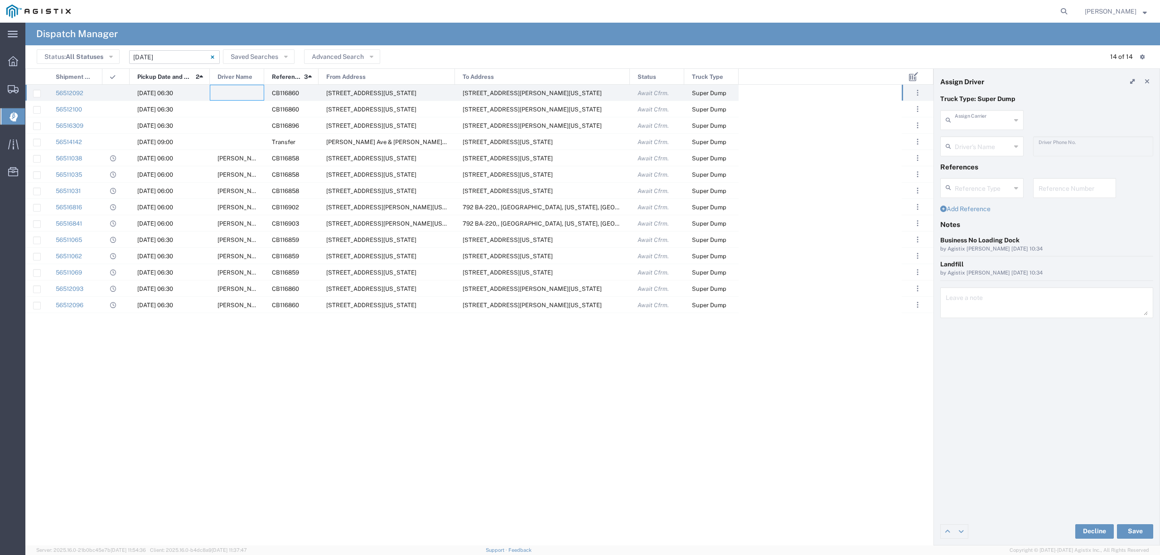
click at [979, 123] on input "text" at bounding box center [983, 119] width 56 height 16
click at [979, 140] on span "[PERSON_NAME] Trucking Inc" at bounding box center [981, 147] width 81 height 28
type input "[PERSON_NAME] Trucking Inc"
click at [981, 142] on input "text" at bounding box center [983, 146] width 57 height 16
click at [972, 170] on span "[PERSON_NAME]" at bounding box center [981, 166] width 81 height 14
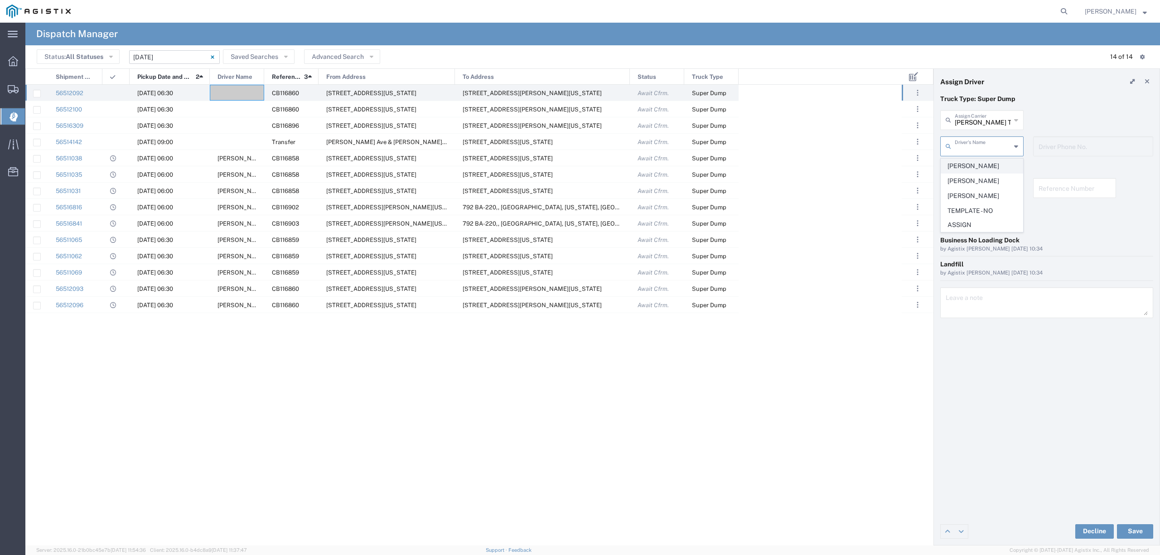
type input "[PERSON_NAME]"
type input "916-799-0287"
click at [1137, 530] on button "Save" at bounding box center [1135, 531] width 36 height 15
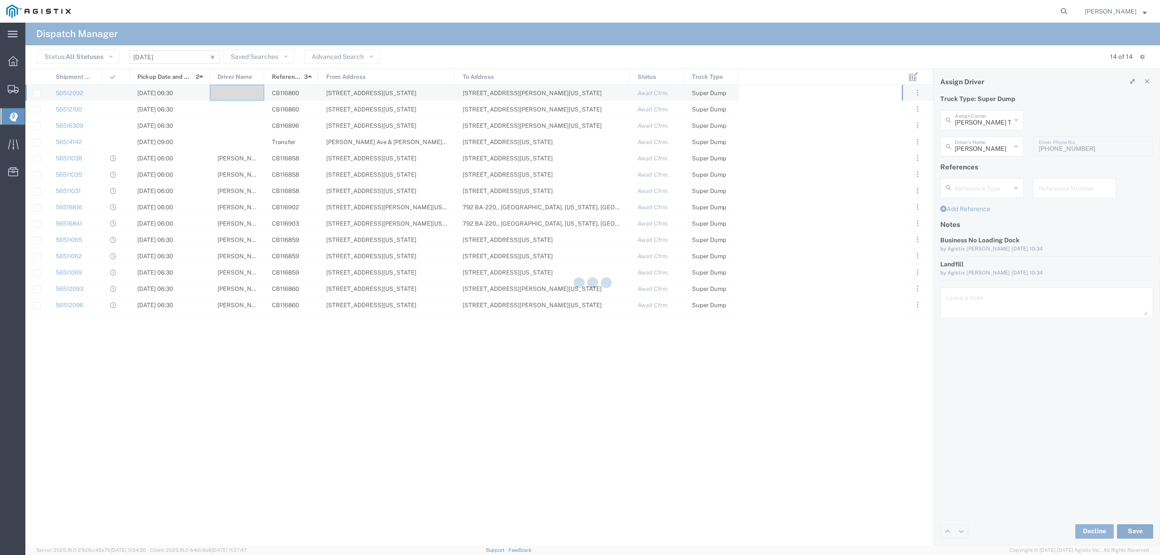
type input "[PERSON_NAME]"
type input "[PERSON_NAME] Trucking Inc"
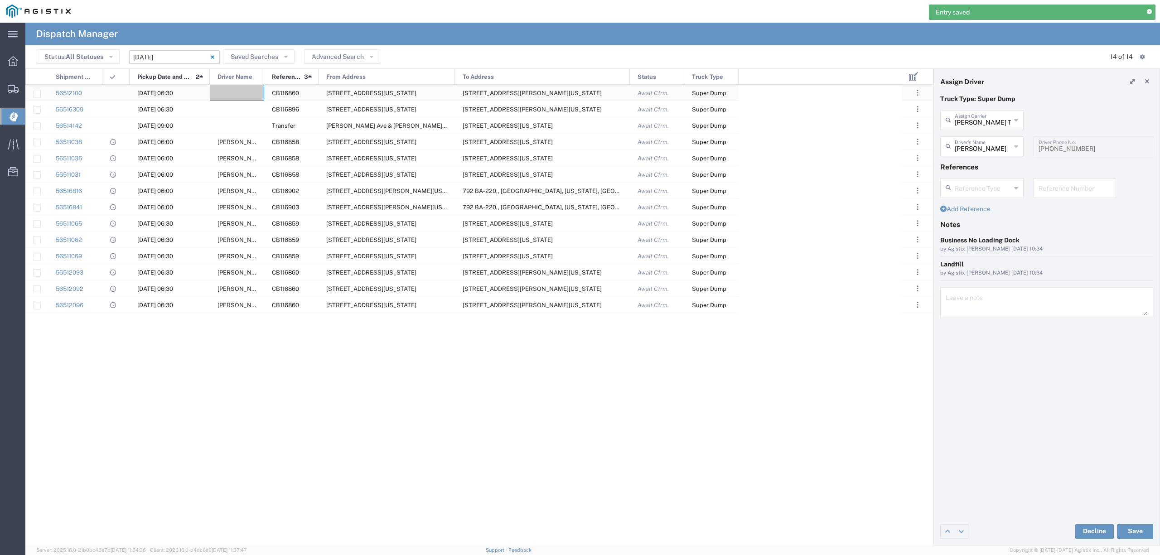
click at [237, 85] on div at bounding box center [237, 93] width 54 height 16
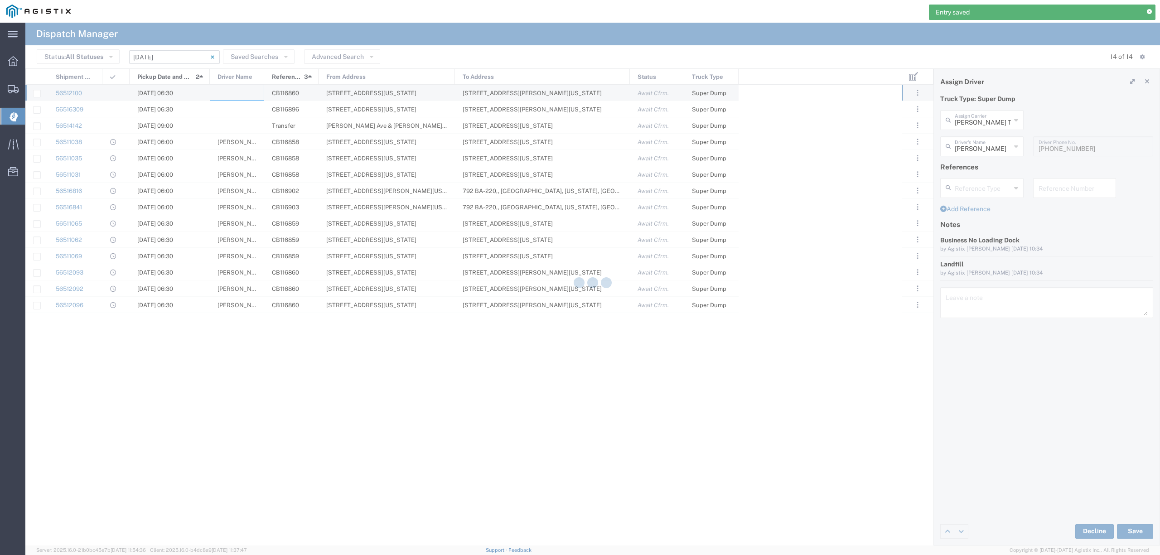
type input "North Coast Trucking"
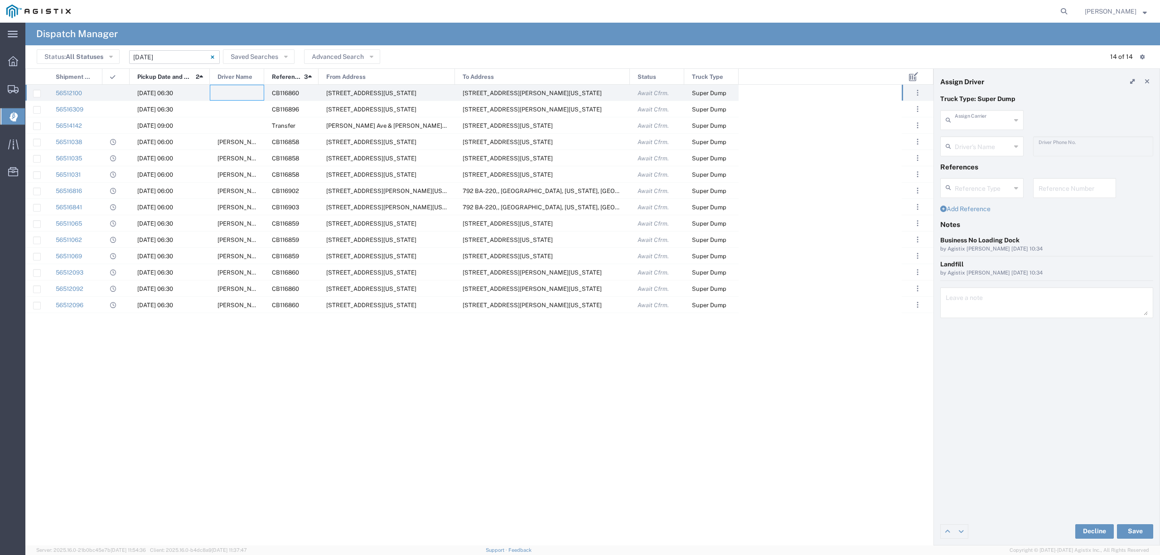
click at [983, 126] on input "text" at bounding box center [983, 119] width 56 height 16
click at [983, 140] on span "P&D Heavy Hauling" at bounding box center [981, 140] width 81 height 14
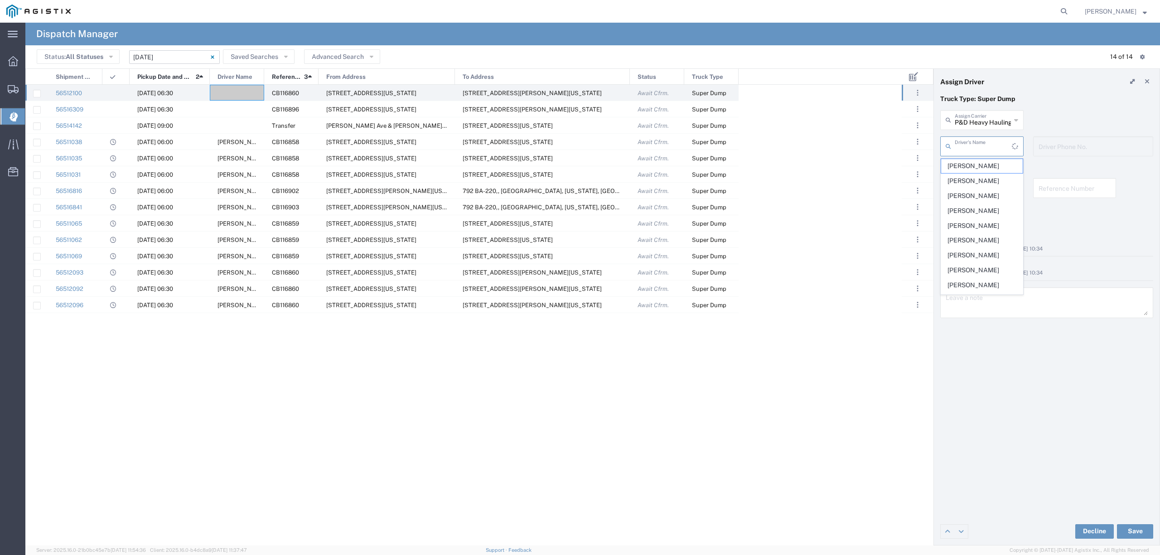
click at [982, 148] on input "text" at bounding box center [983, 146] width 57 height 16
click at [1135, 533] on button "Save" at bounding box center [1135, 531] width 36 height 15
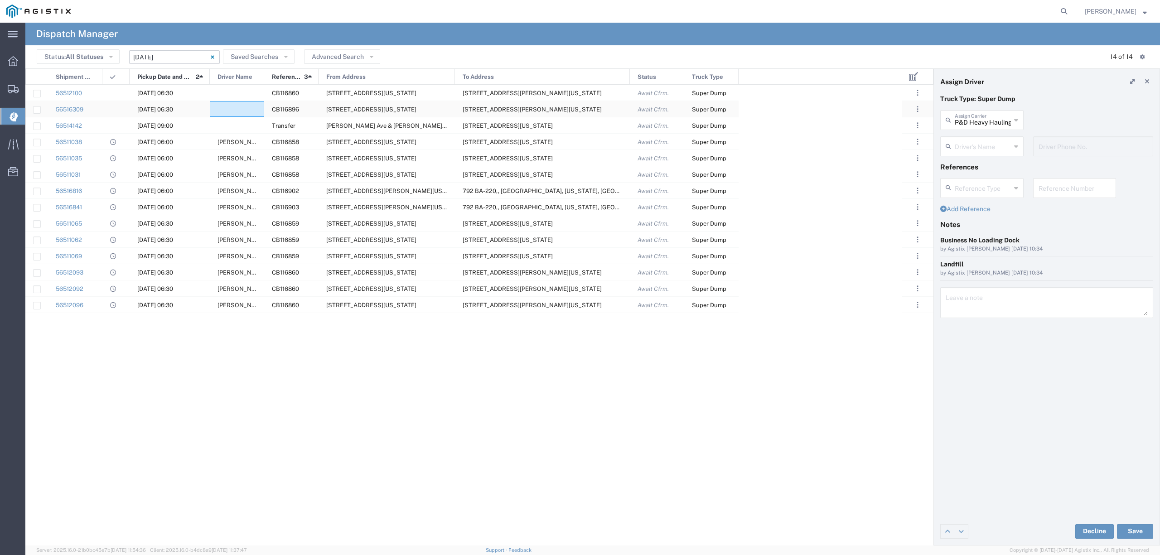
click at [232, 108] on div at bounding box center [237, 109] width 54 height 16
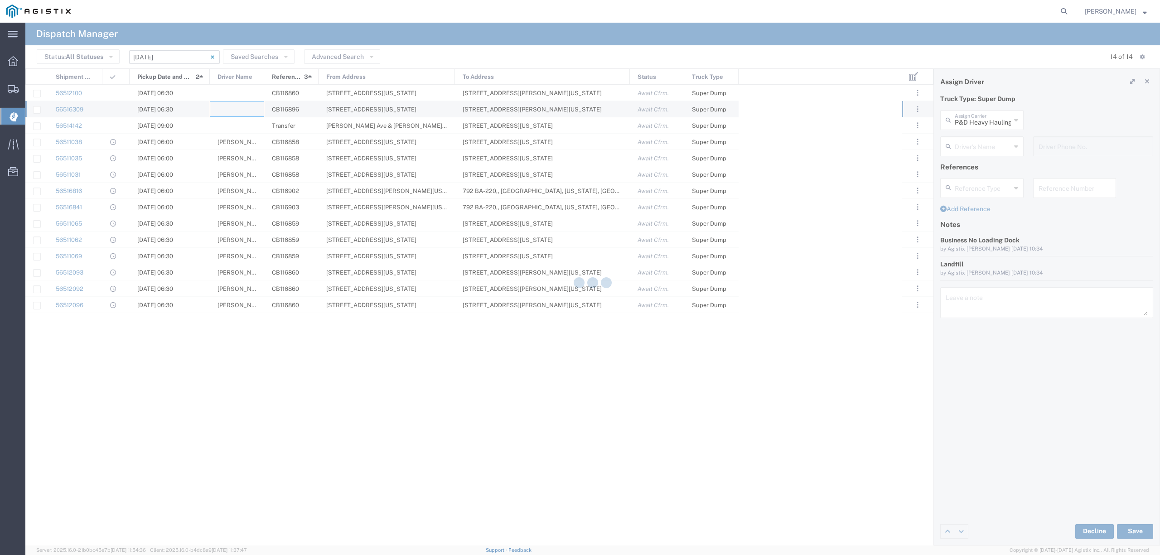
type input "North Coast Trucking"
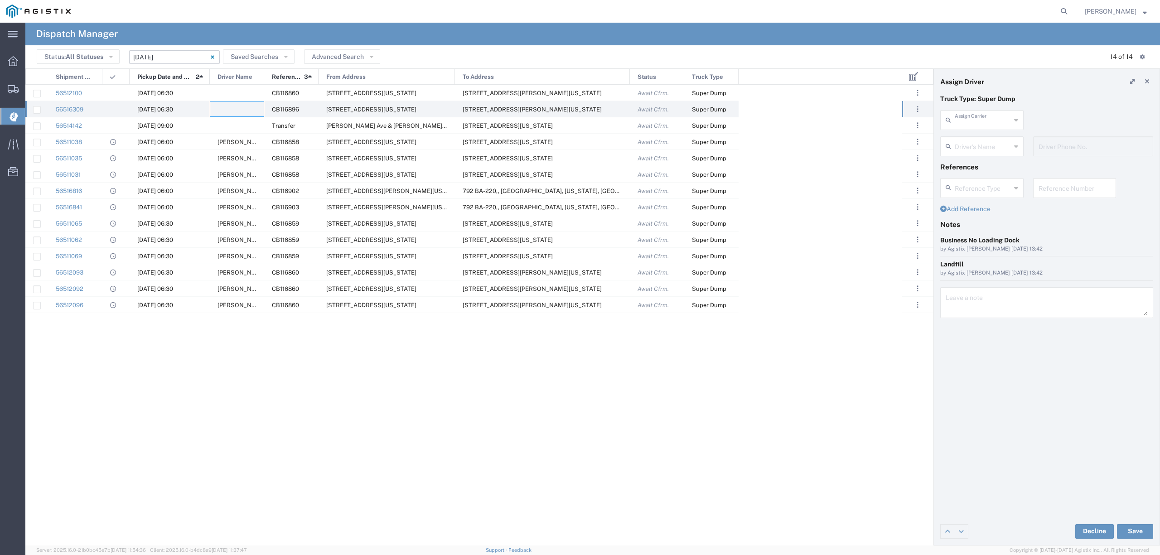
click at [974, 120] on input "text" at bounding box center [983, 119] width 56 height 16
click at [971, 138] on span "Tact Enterprises" at bounding box center [981, 140] width 81 height 14
click at [1139, 528] on button "Save" at bounding box center [1135, 531] width 36 height 15
click at [164, 58] on input "[DATE] - [DATE]" at bounding box center [174, 57] width 91 height 14
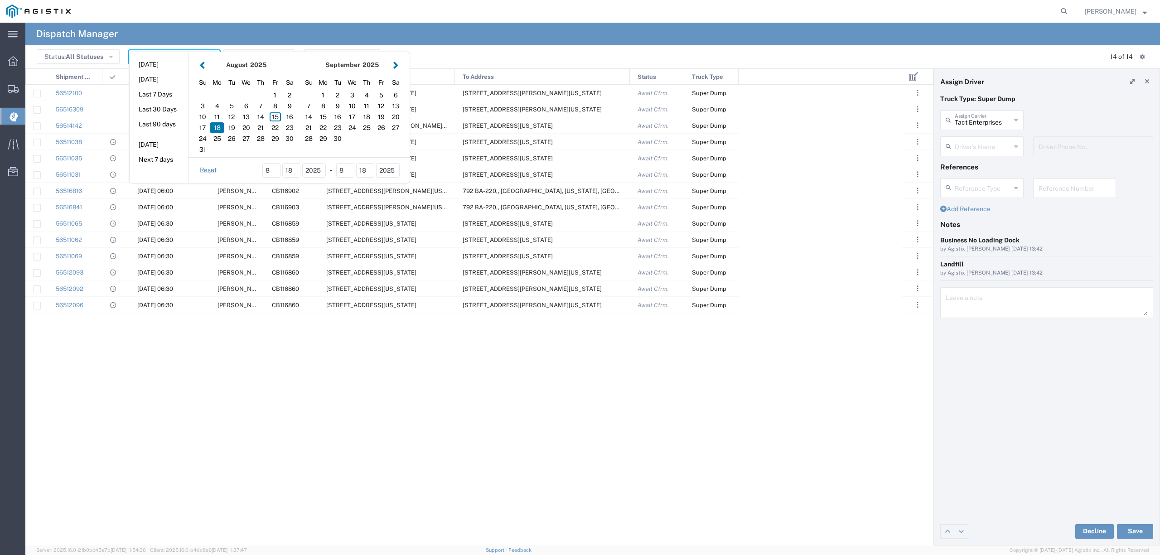
click at [572, 48] on header "Status: All Statuses All Statuses Awaiting Assignment Declined Assigned Accepte…" at bounding box center [592, 56] width 1135 height 23
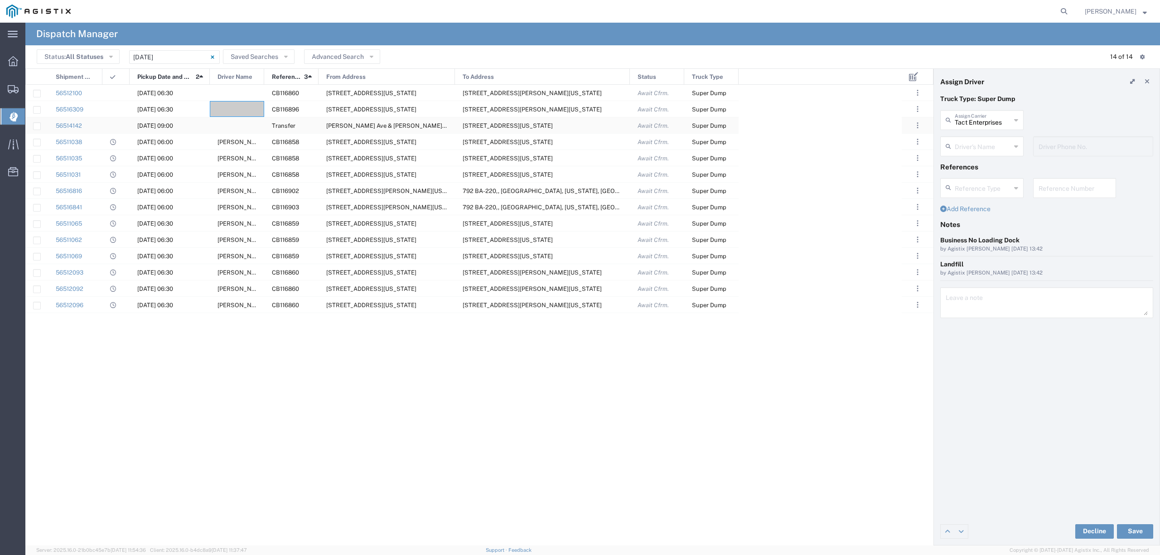
click at [231, 124] on div at bounding box center [237, 125] width 54 height 16
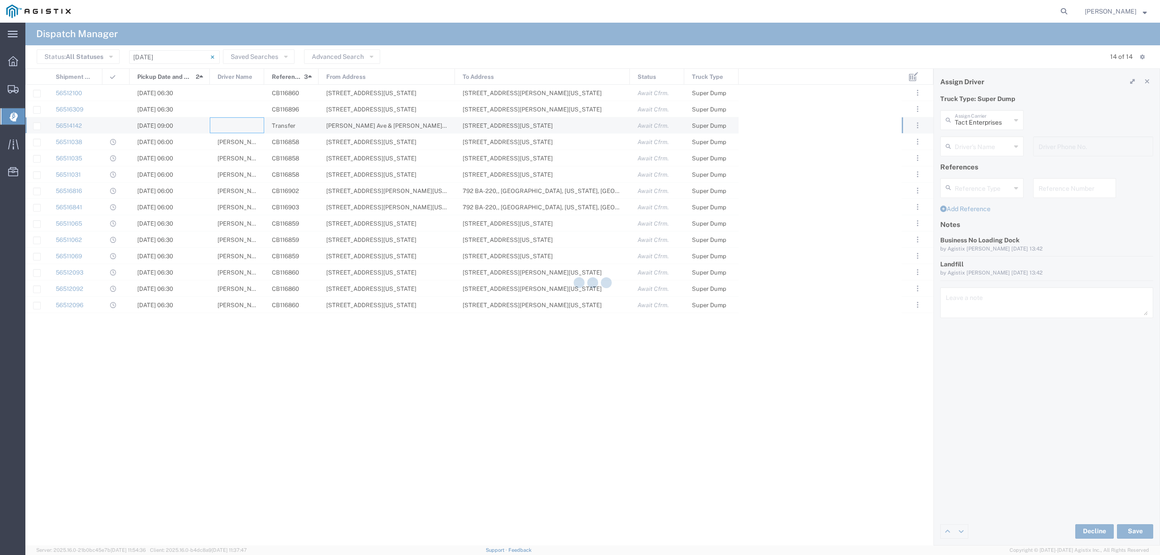
type input "North Coast Trucking"
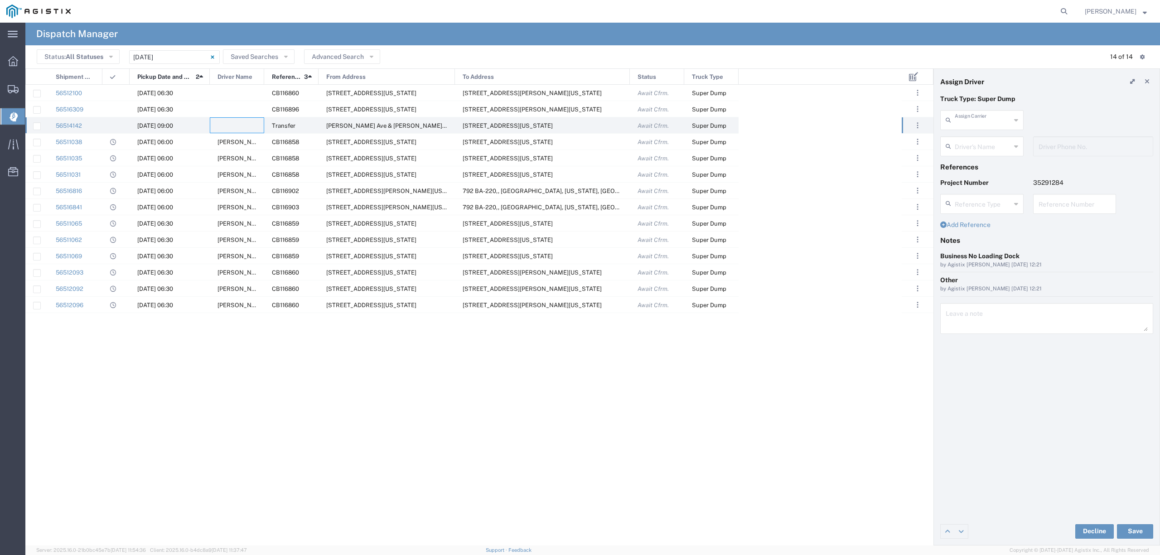
click at [1001, 116] on input "text" at bounding box center [983, 119] width 56 height 16
click at [992, 145] on span "TC Trucklines Inc" at bounding box center [981, 140] width 81 height 14
type input "TC Trucklines Inc"
click at [990, 147] on input "text" at bounding box center [983, 146] width 57 height 16
click at [984, 166] on span "[PERSON_NAME]" at bounding box center [981, 166] width 81 height 14
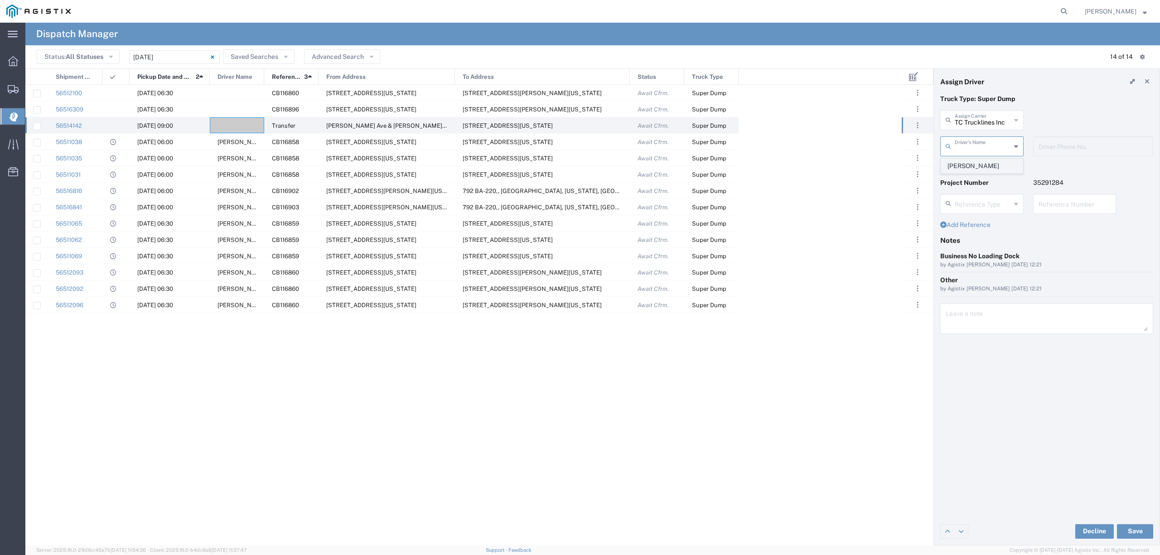
type input "[PERSON_NAME]"
type input "5593756728"
click at [1128, 529] on button "Save" at bounding box center [1135, 531] width 36 height 15
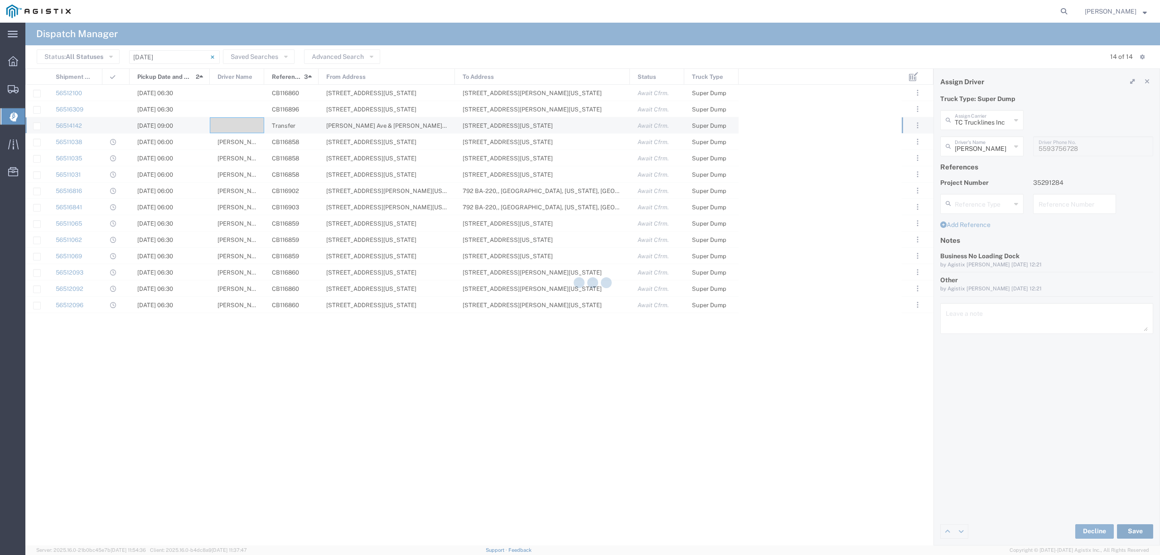
type input "[PERSON_NAME]"
type input "TC Trucklines Inc"
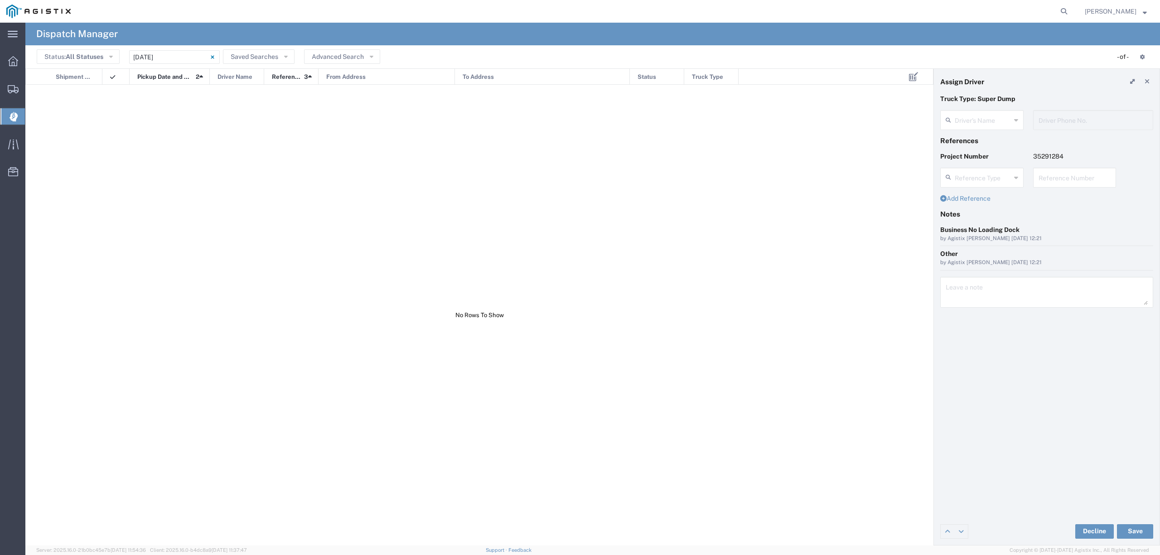
type input "[PERSON_NAME]"
type input "5593756728"
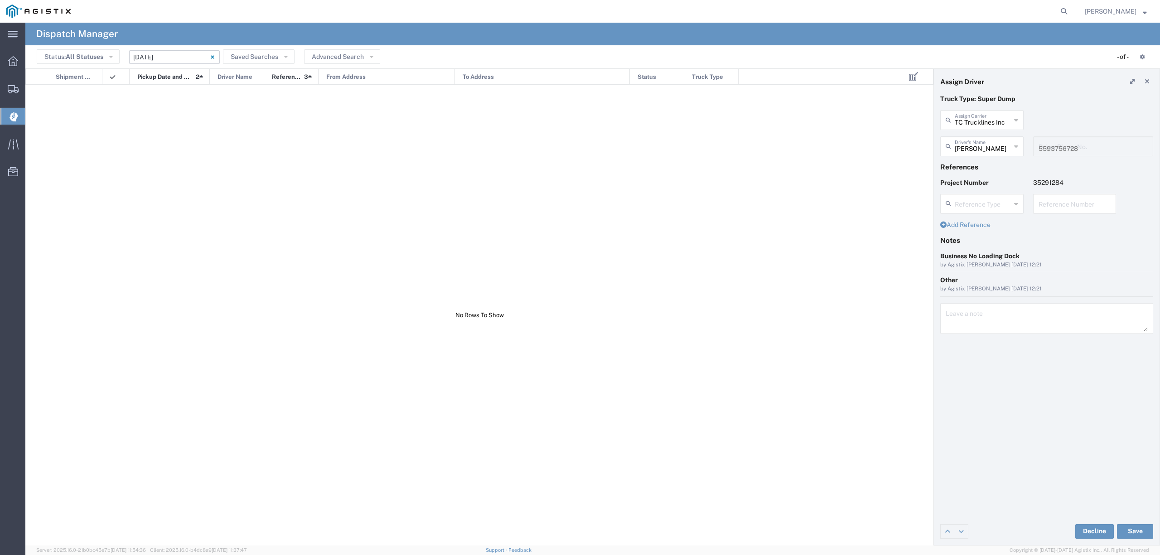
click at [165, 53] on input "[DATE] - [DATE]" at bounding box center [174, 57] width 91 height 14
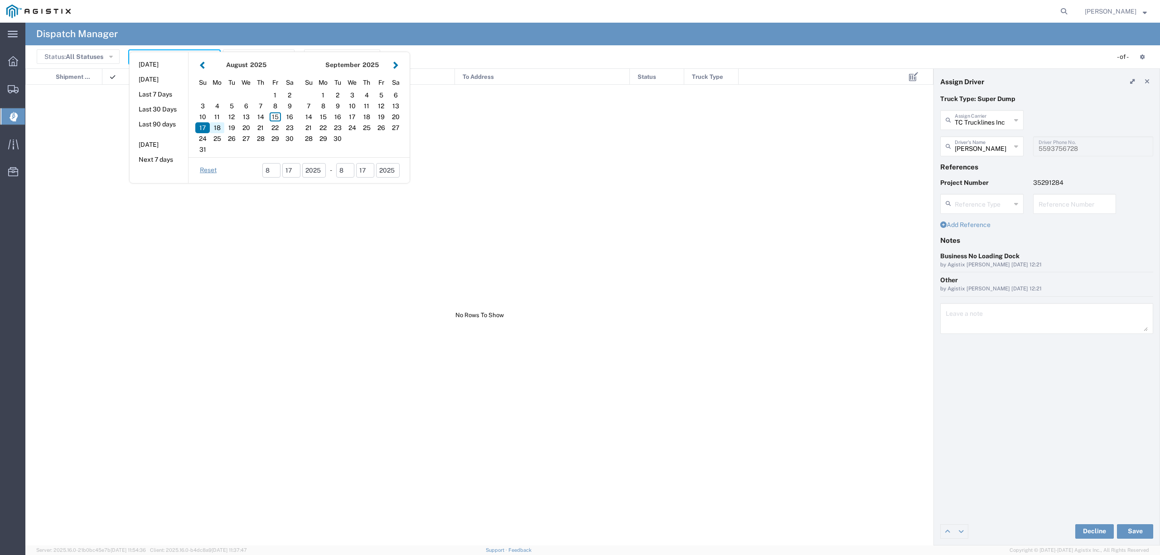
click at [220, 127] on div "18" at bounding box center [217, 127] width 15 height 11
type input "[DATE]"
type input "[DATE] - [DATE]"
